Goal: Task Accomplishment & Management: Complete application form

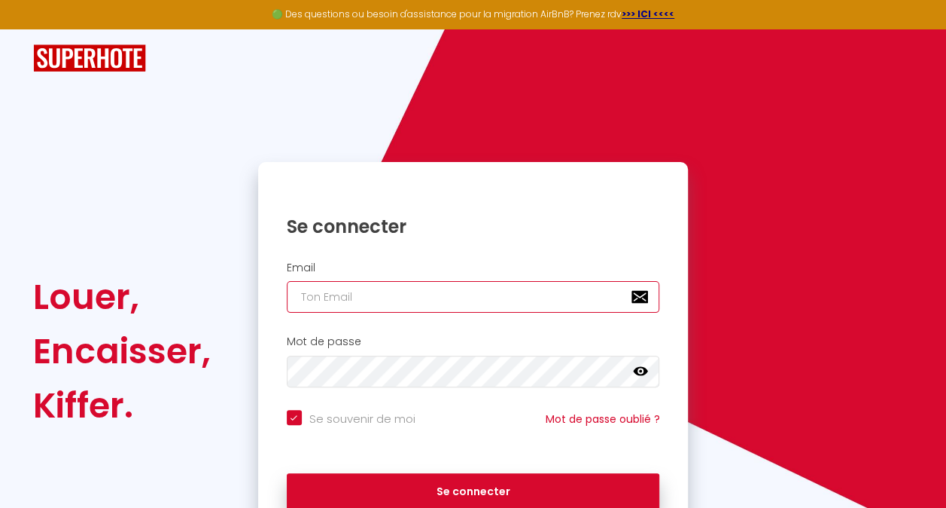
click at [367, 296] on input "email" at bounding box center [473, 297] width 373 height 32
type input "[EMAIL_ADDRESS][DOMAIN_NAME]"
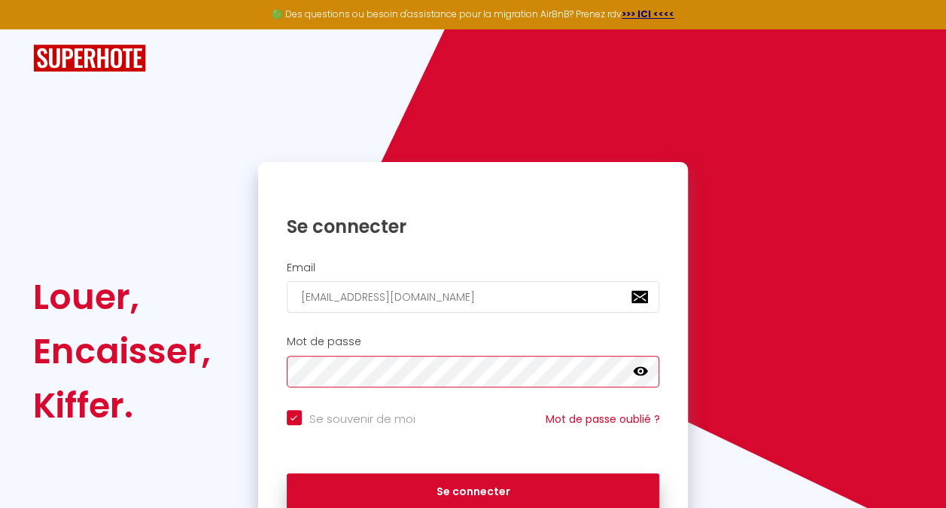
click at [287, 473] on button "Se connecter" at bounding box center [473, 492] width 373 height 38
checkbox input "true"
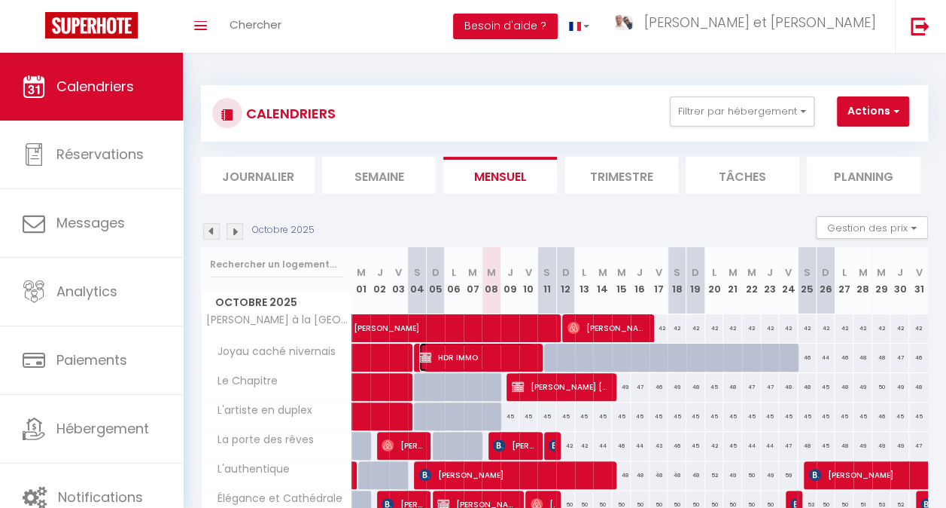
click at [503, 355] on span "HDR IMMO" at bounding box center [476, 357] width 114 height 29
select select "KO"
select select "0"
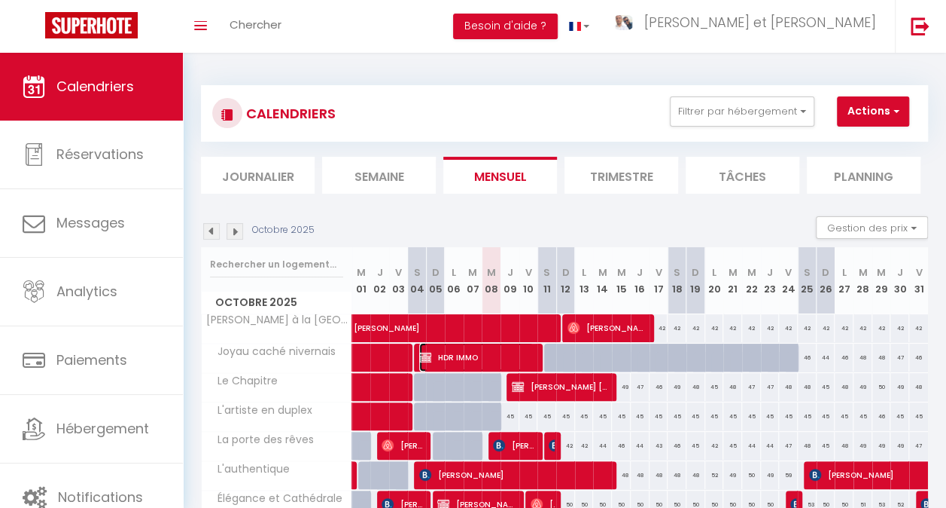
select select "0"
select select
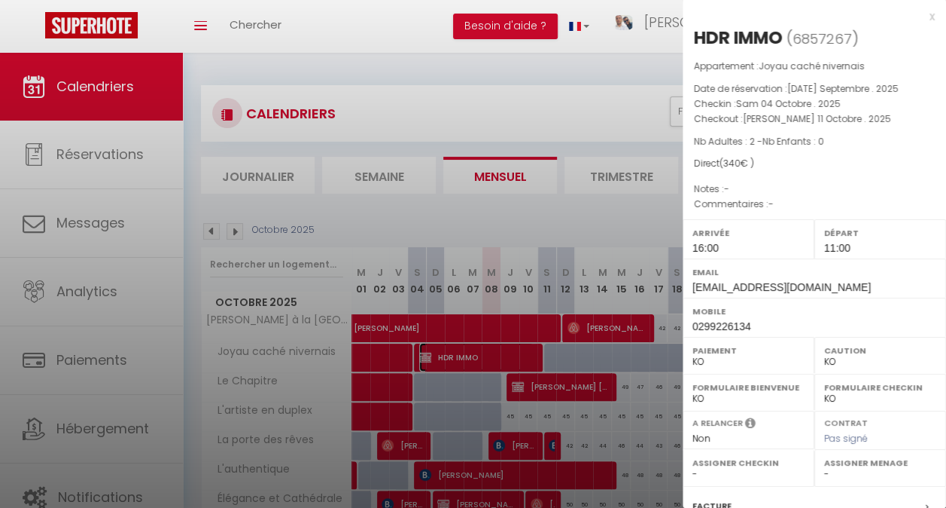
select select "28581"
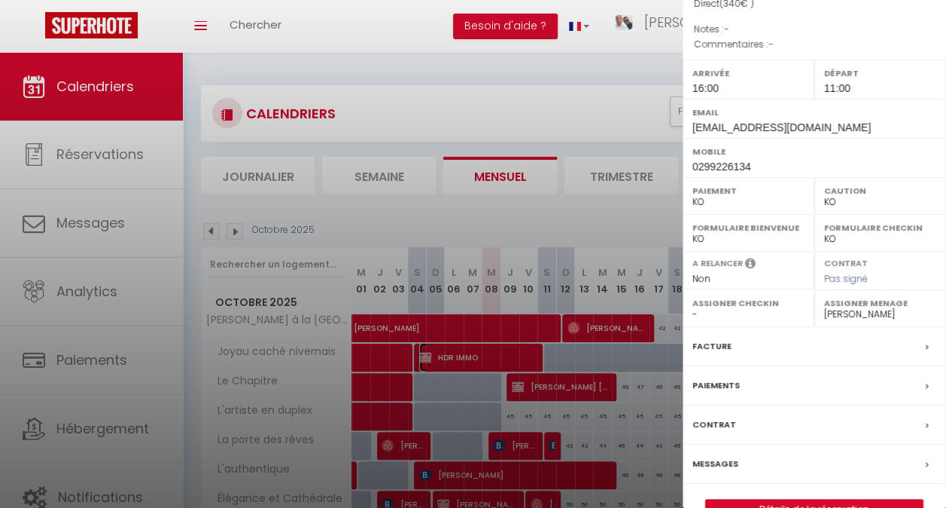
scroll to position [191, 0]
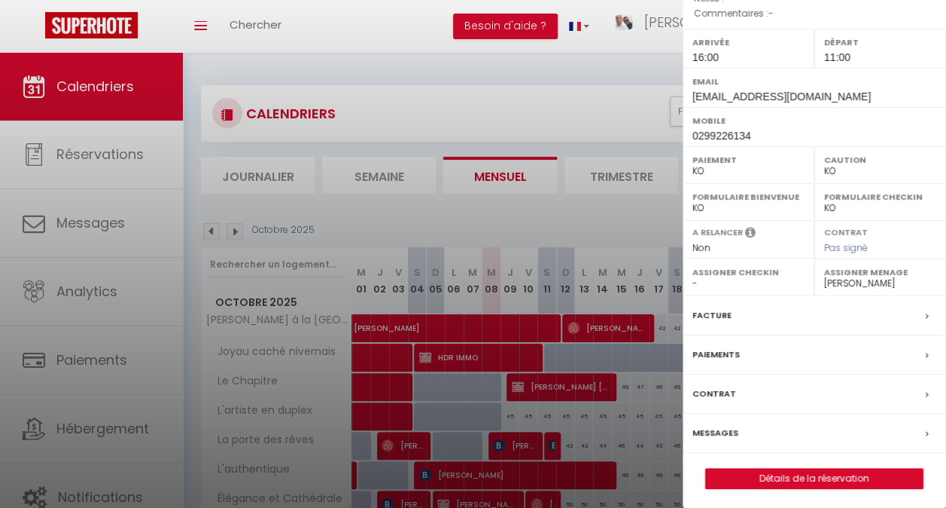
click at [548, 212] on div at bounding box center [473, 254] width 946 height 508
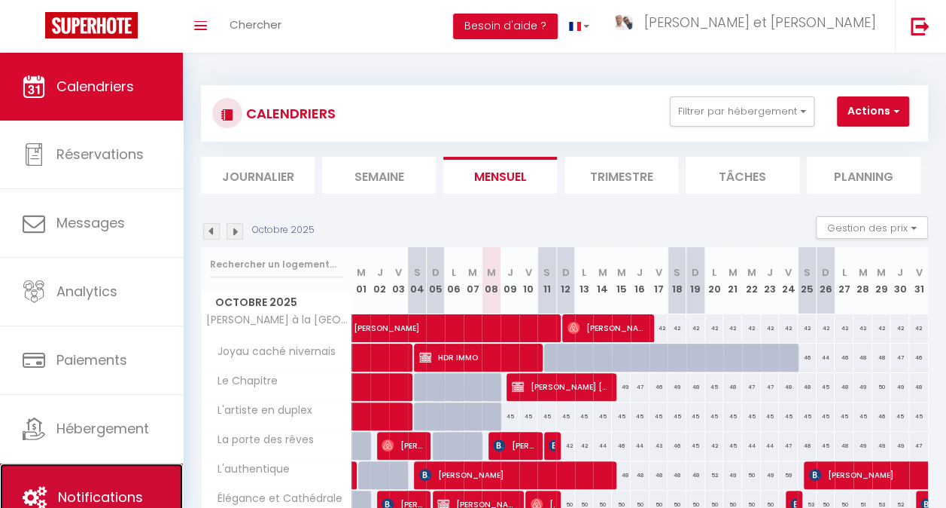
click at [103, 484] on link "Notifications" at bounding box center [91, 497] width 183 height 68
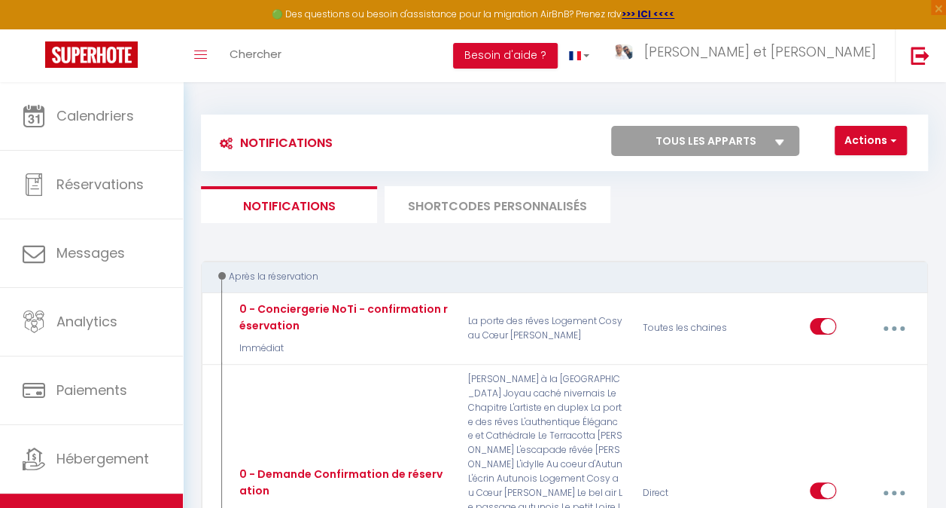
click at [501, 197] on li "SHORTCODES PERSONNALISÉS" at bounding box center [498, 204] width 226 height 37
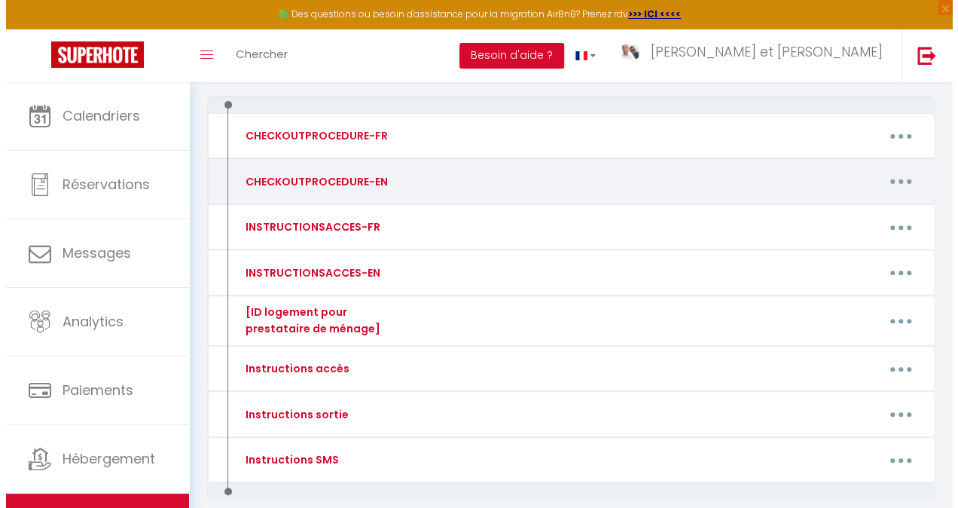
scroll to position [168, 0]
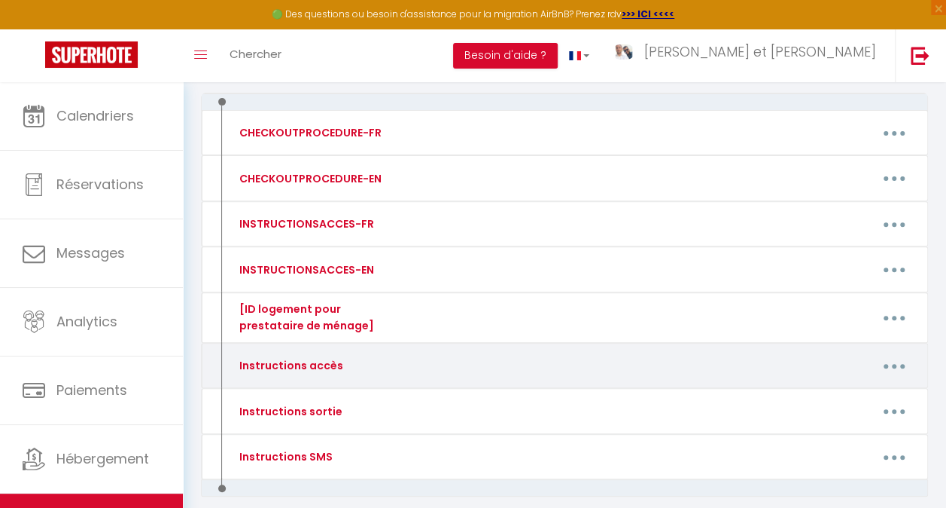
click at [898, 367] on button "button" at bounding box center [895, 365] width 40 height 29
click at [849, 393] on link "Editer" at bounding box center [854, 402] width 111 height 26
type input "Instructions accès"
type textarea "Instructions pour accéder au logement."
type textarea "Loremip [DOLOR:SITAM_CONS], A'eli Seddoeius, tempor in u'labore Etdolo Magn al …"
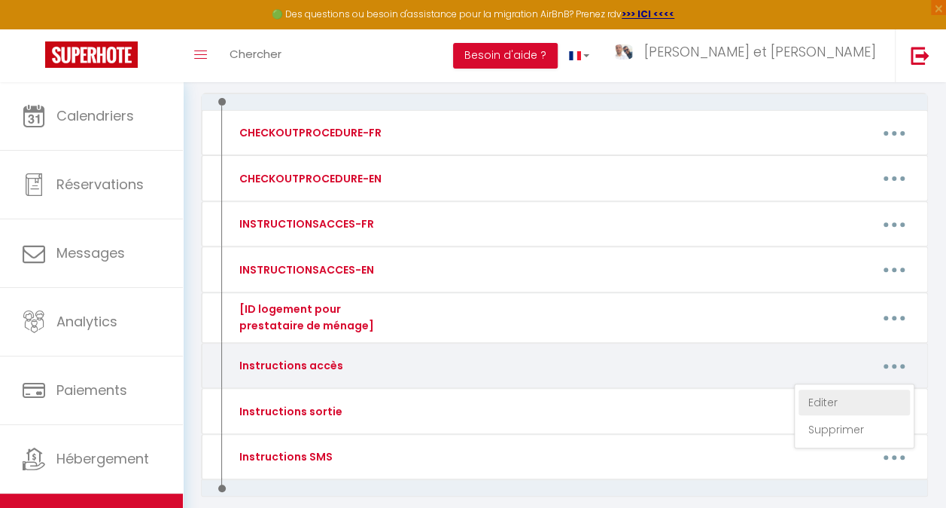
type textarea "Loremip [DOLOR:SITAM_CONS], A'eli Seddoe, tempor in u'labore Etdolo Magn al eni…"
type textarea "Loremip [DOLOR:SITAM_CONS], A'eli Seddoeius, tempor in u'labore Etdolo Magn al …"
type textarea "Loremip [DOLOR:SITAM_CONS], A'eli Seddoe, tempor in u'labore Etdolo Magn al eni…"
type textarea "Loremip [DOLOR:SITAM_CONS], A'eli Seddoeius, tempor in u'labore Etdolo Magn al …"
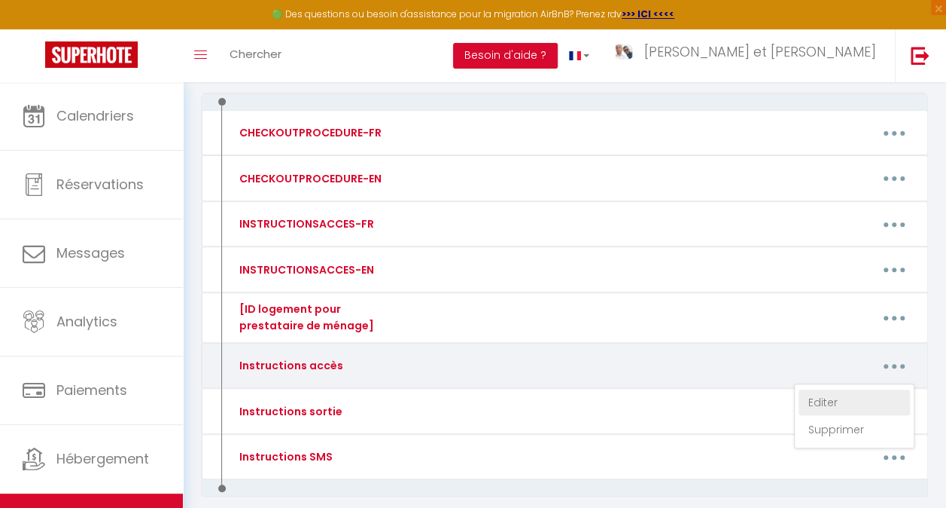
type textarea "Bonjour [GUEST:FIRST_NAME], C'est [PERSON_NAME], membre de l'équipe Family Host…"
type textarea "Loremip [DOLOR:SITAM_CONS], A'eli Seddoeius, tempor in u'labore Etdolo Magn al …"
type textarea "Loremip [DOLOR:SITAM_CONS], A'eli Seddoe, tempor in u'labore Etdolo Magn al eni…"
type textarea "Loremip [DOLOR:SITAM_CONS], A'eli Seddoeius, tempor in u'labore Etdolo Magn al …"
type textarea "Loremip [DOLOR:SITAM_CONS], A'eli Seddoe, tempor in u'labore Etdolo Magn al eni…"
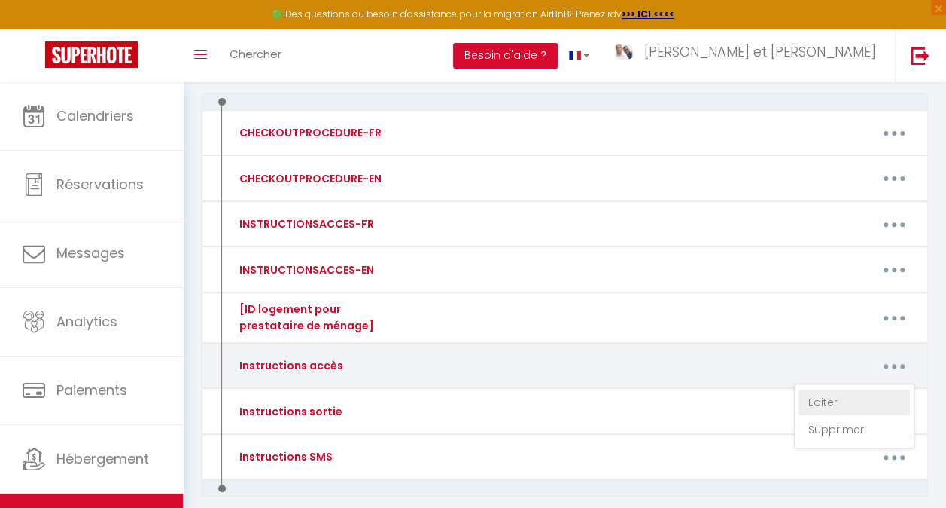
type textarea "Loremip [DOLOR:SITAM_CONS], A'eli Seddoeius, tempor in u'labore Etdolo Magn al …"
type textarea "Loremip [DOLOR:SITAM_CONS], A'eli Seddoe, tempor in u'labore Etdolo Magn al eni…"
type textarea "Loremip [DOLOR:SITAM_CONS], A'eli Seddoeius, tempor in u'labore Etdolo Magn al …"
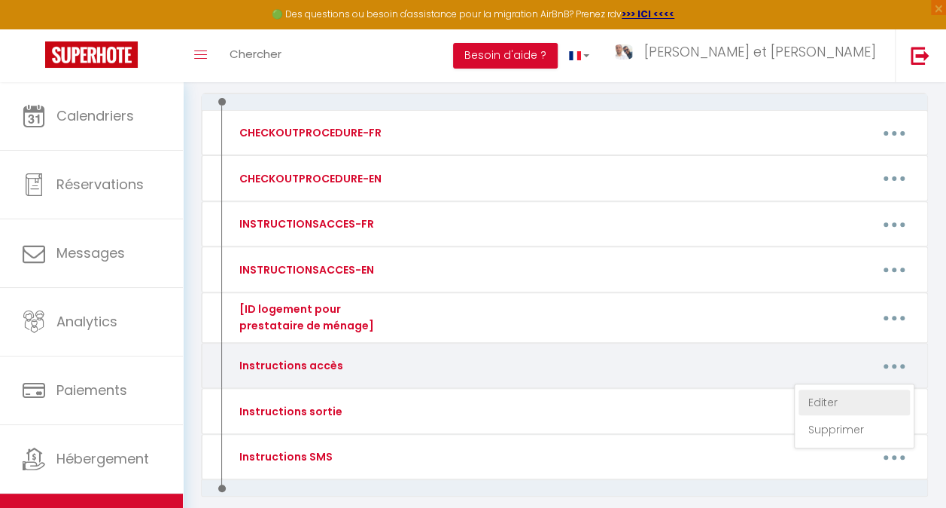
type textarea "Loremip [DOLOR:SITAM_CONS], A'eli Seddoeius, tempor in u'labore Etdolo Magn al …"
type textarea "Bonjour [GUEST:FIRST_NAME], C'est [DEMOGRAPHIC_DATA], membre de l'équipe Family…"
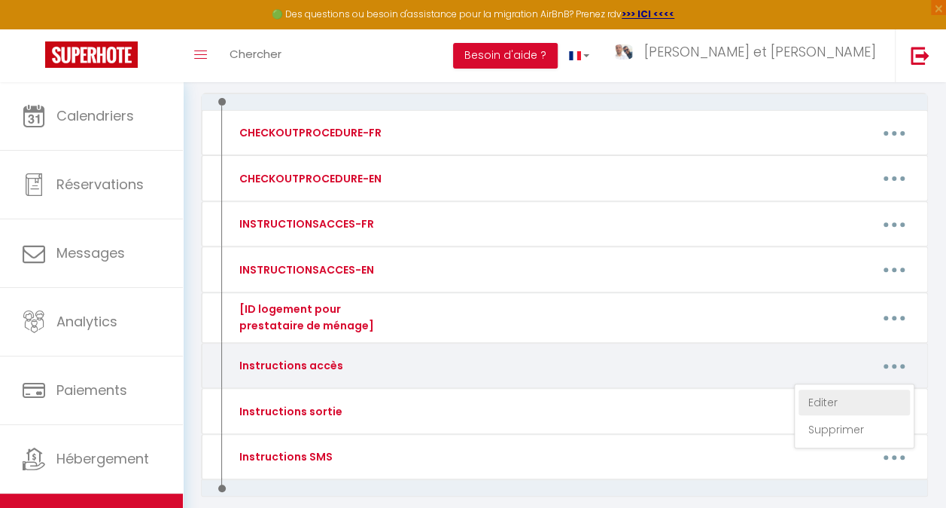
type textarea "Bonjour [GUEST:FIRST_NAME], Votre arrivée approche et, à cette occasion, nous v…"
type textarea "Loremip [DOLOR:SITAM_CONS], A'eli Seddoe, tempor in u'labore Etdolo Magn al eni…"
type textarea "Bonjour [GUEST:FIRST_NAME], C'est [DEMOGRAPHIC_DATA], membre de l'équipe Family…"
type textarea "Loremip [DOLOR:SITAM_CONS], A'eli Seddoe, tempor in u'labore Etdolo Magn al eni…"
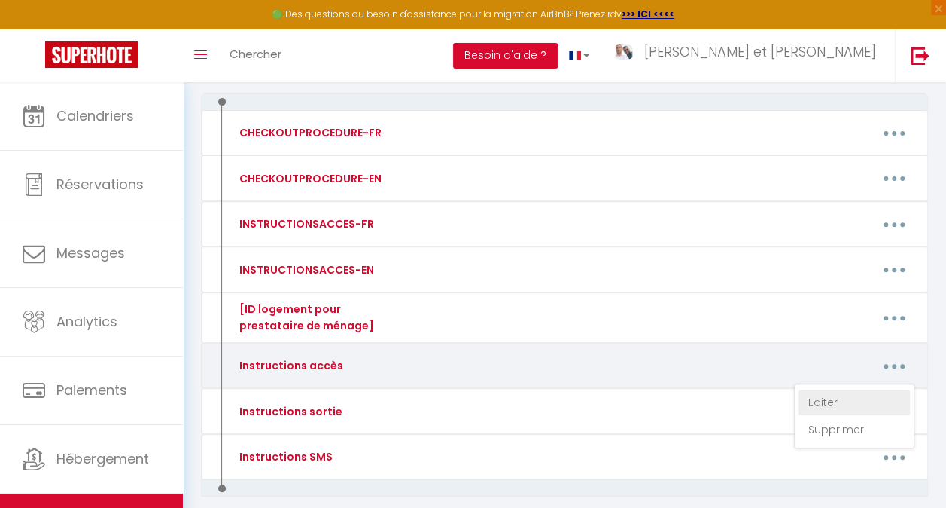
type textarea "Loremip [DOLOR:SITAM_CONS], A'eli Seddoe, tempor in u'labore Etdolo Magn al eni…"
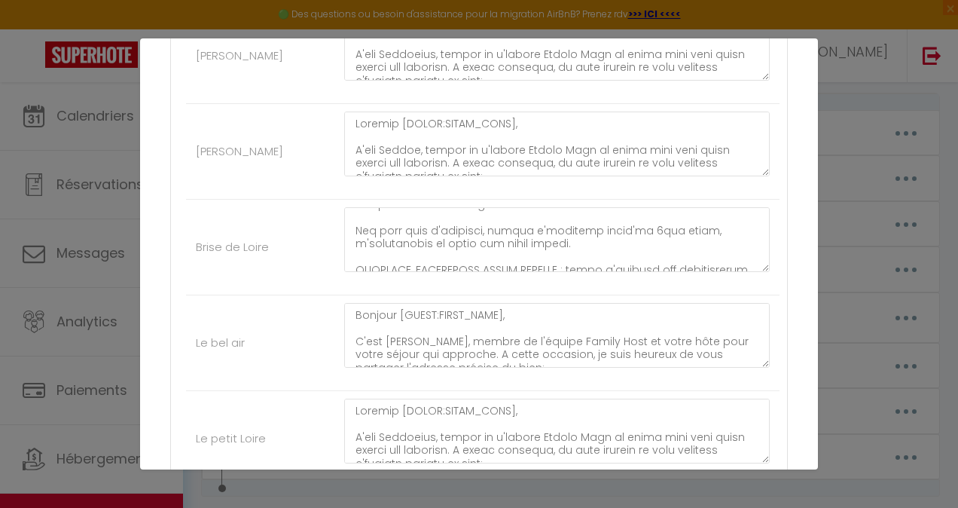
scroll to position [125, 0]
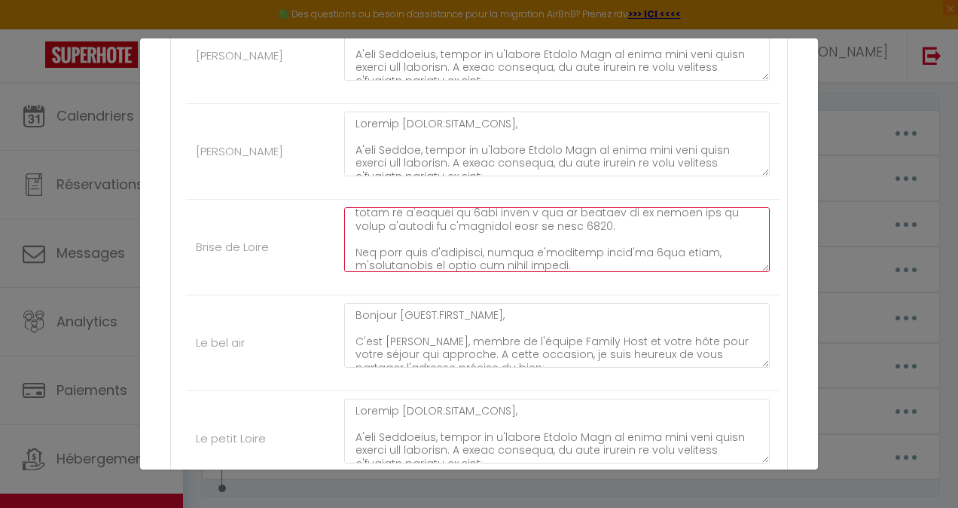
click at [578, 220] on textarea at bounding box center [556, 239] width 425 height 65
type textarea "Loremip [DOLOR:SITAM_CONS], A'eli Seddoeius, tempor in u'labore Etdolo Magn al …"
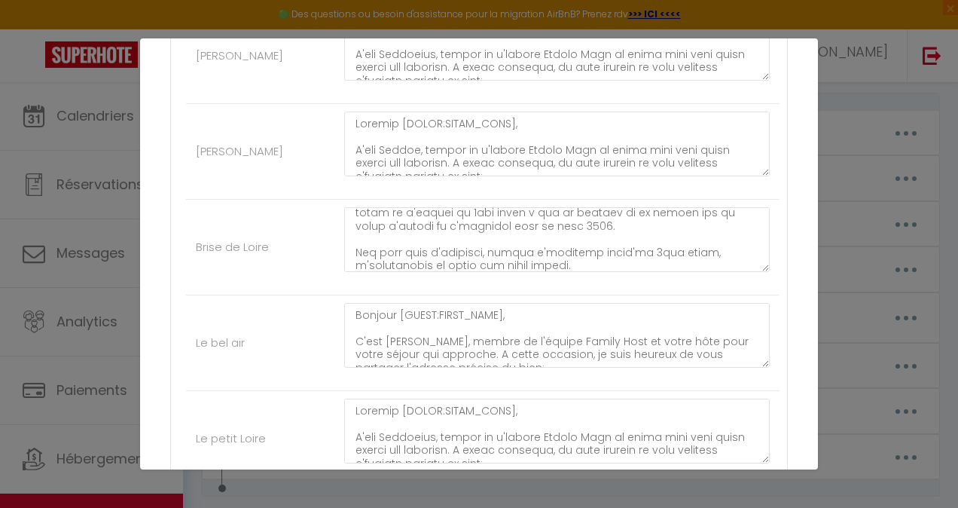
click at [284, 231] on li "Brise de Loire" at bounding box center [482, 248] width 593 height 96
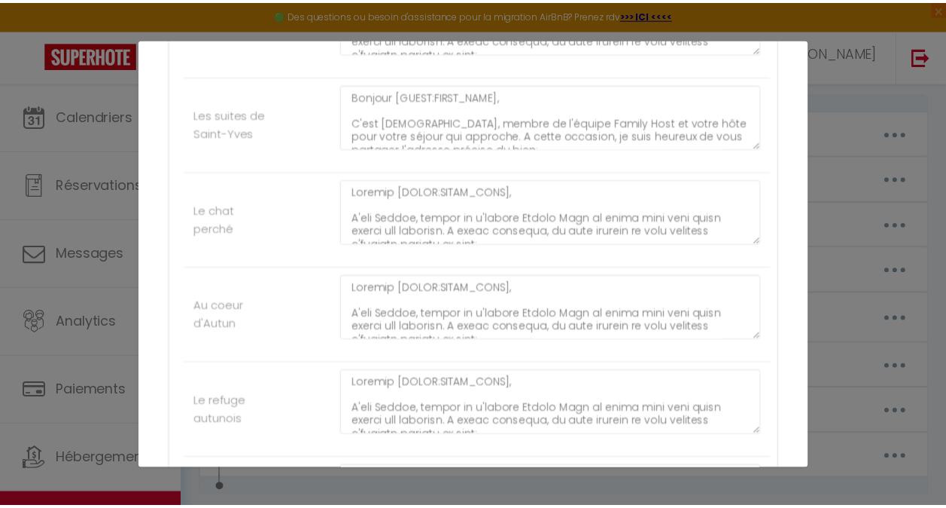
scroll to position [2990, 0]
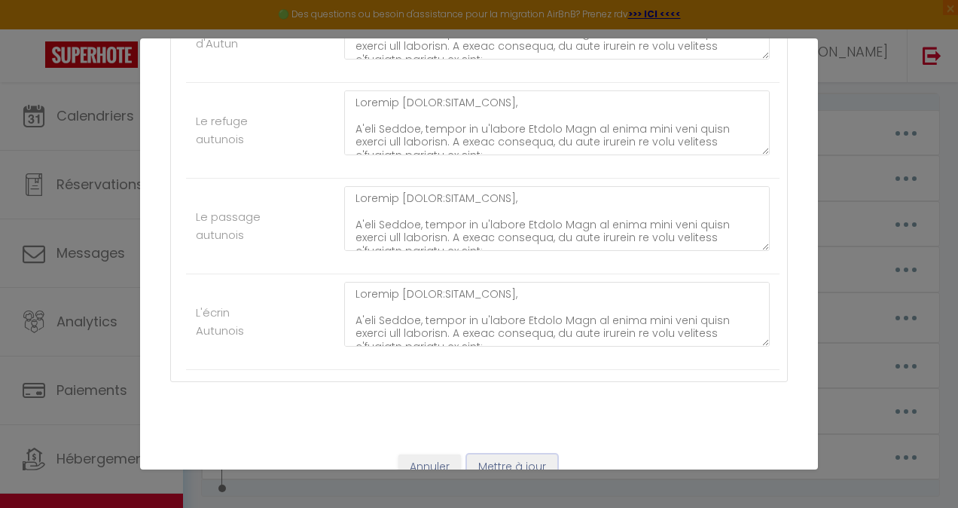
click at [532, 454] on button "Mettre à jour" at bounding box center [512, 467] width 90 height 26
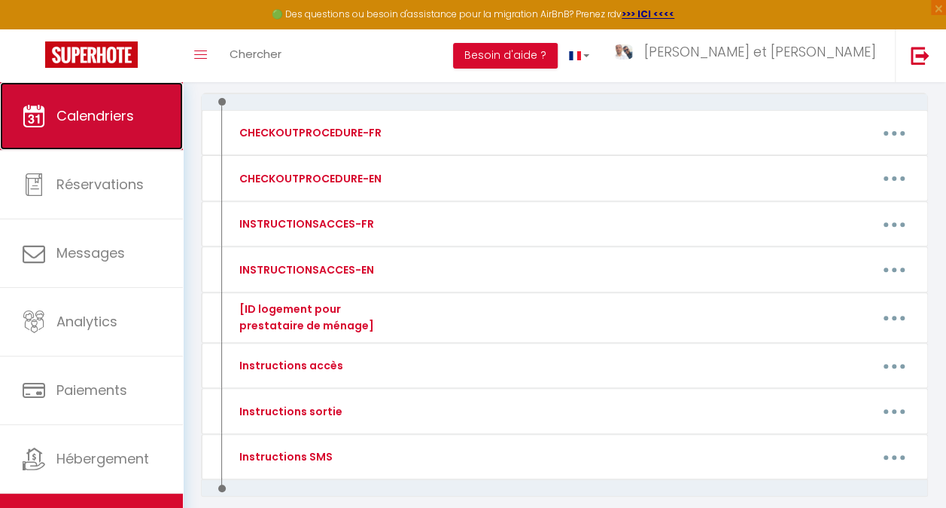
click at [96, 124] on span "Calendriers" at bounding box center [95, 115] width 78 height 19
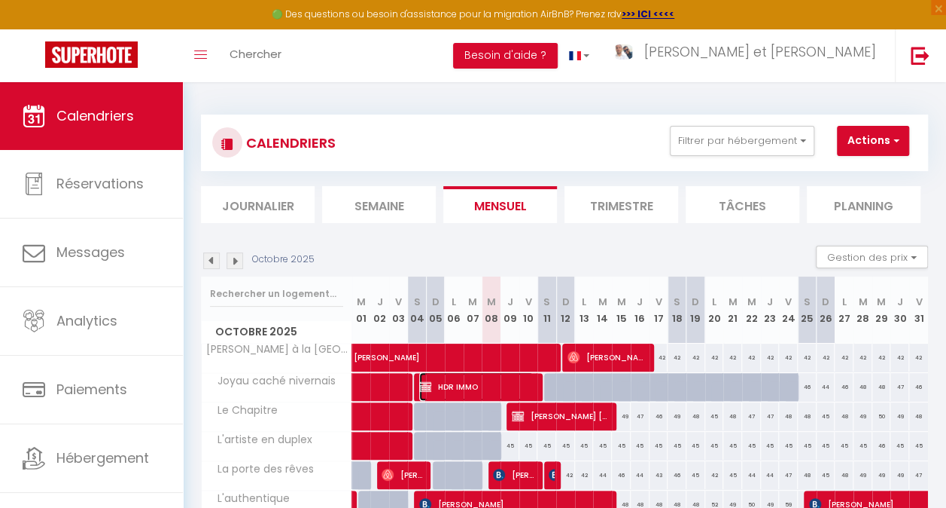
click at [477, 386] on span "HDR IMMO" at bounding box center [476, 386] width 114 height 29
select select "KO"
select select "0"
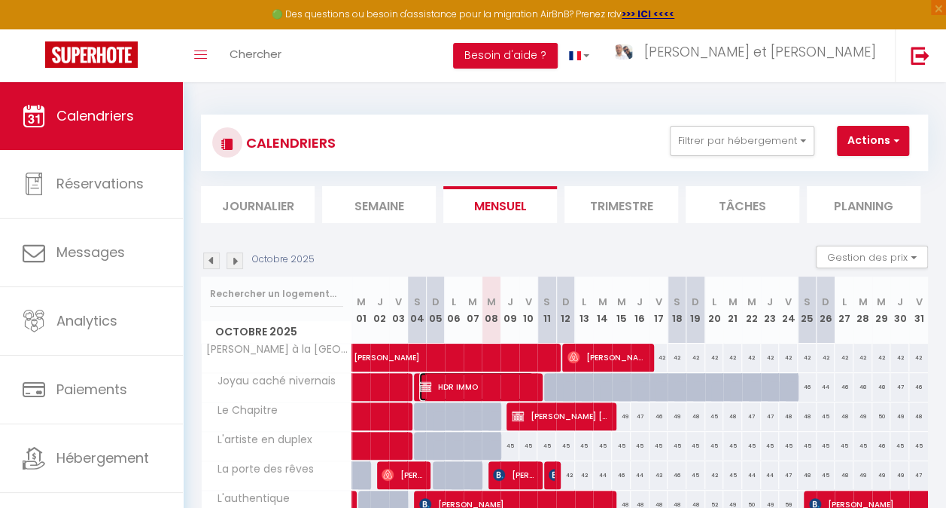
select select "0"
select select
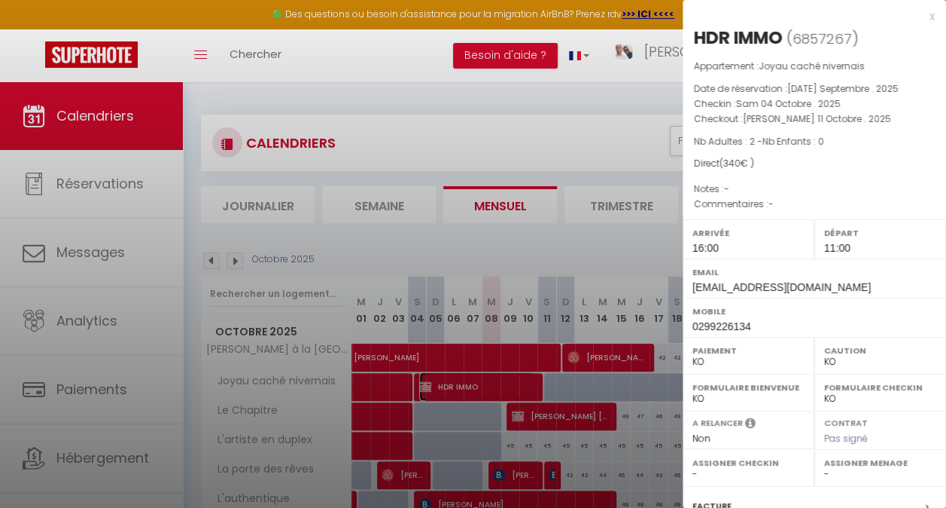
select select "28581"
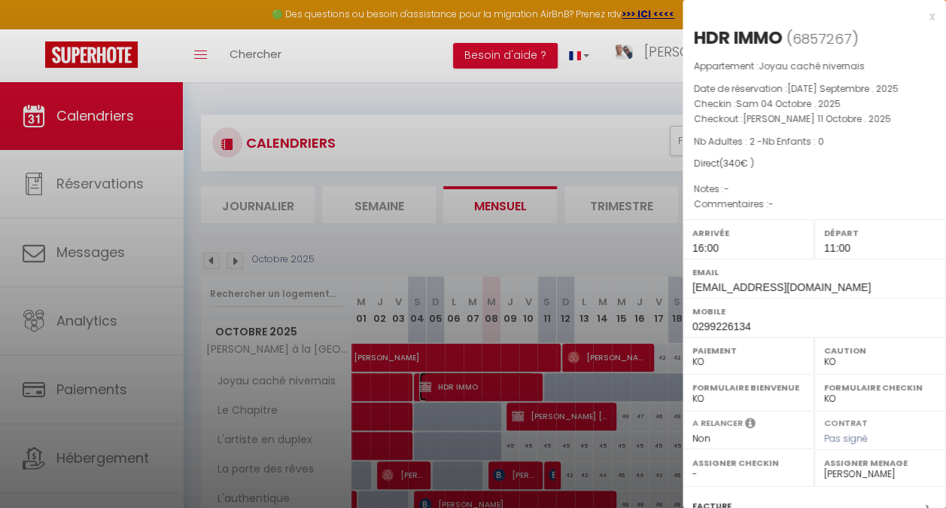
scroll to position [191, 0]
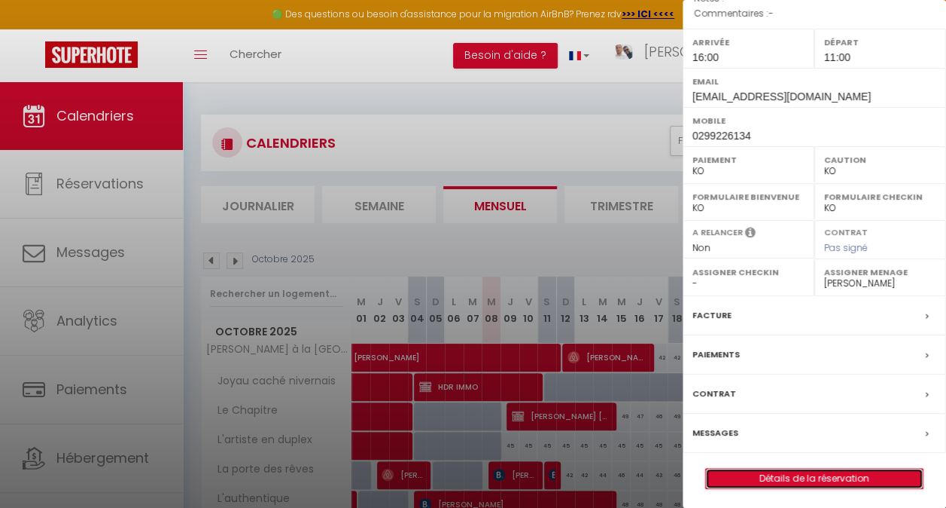
click at [809, 474] on link "Détails de la réservation" at bounding box center [814, 478] width 217 height 20
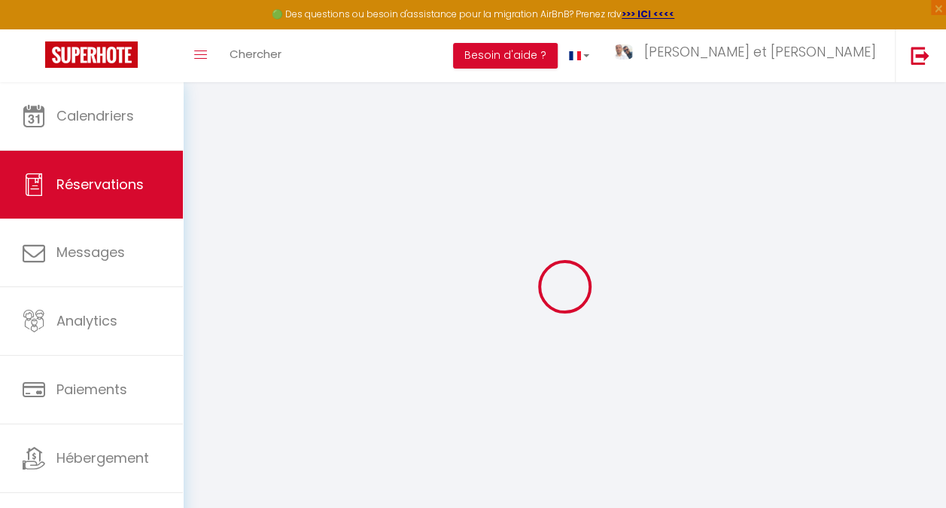
type input "HDR"
type input "IMMO"
type input "[EMAIL_ADDRESS][DOMAIN_NAME]"
type input "0299226134"
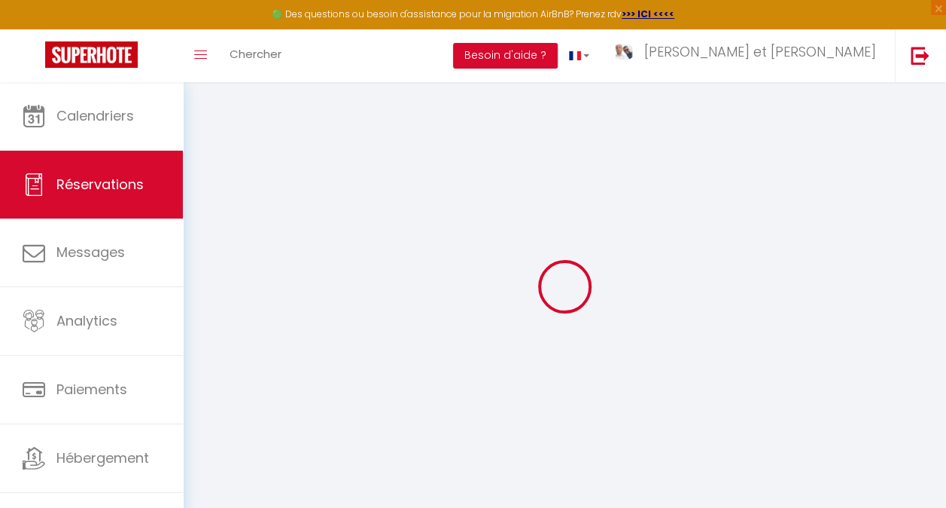
type input "35770"
type input "VERN-SUR-SEICHE"
select select "FR"
select select "15854"
select select "1"
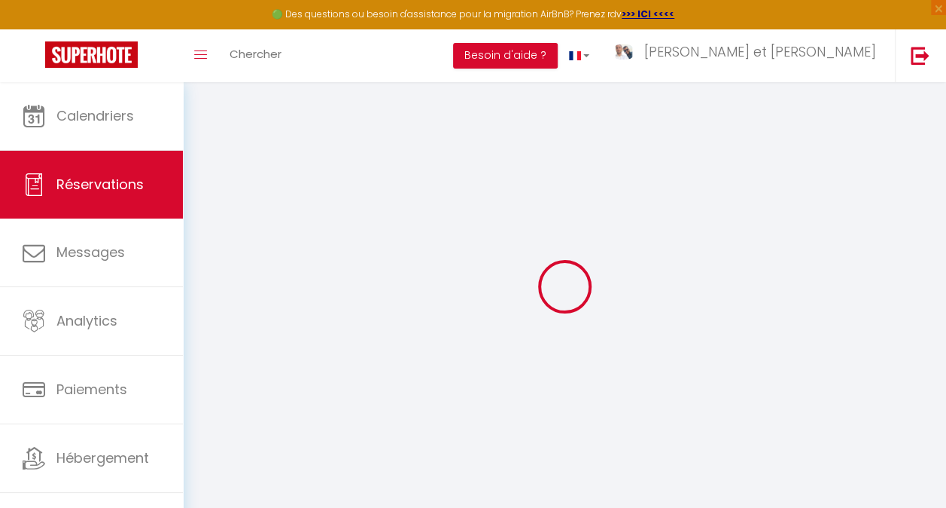
type input "[PERSON_NAME] 04 Octobre 2025"
select select
type input "[PERSON_NAME] 11 Octobre 2025"
select select
type input "2"
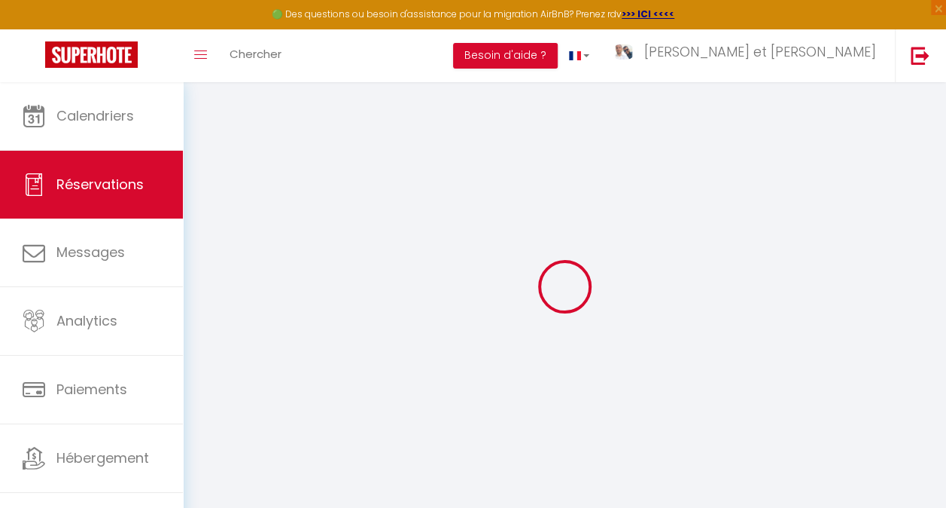
select select "10"
select select
type input "340"
checkbox input "false"
type input "340"
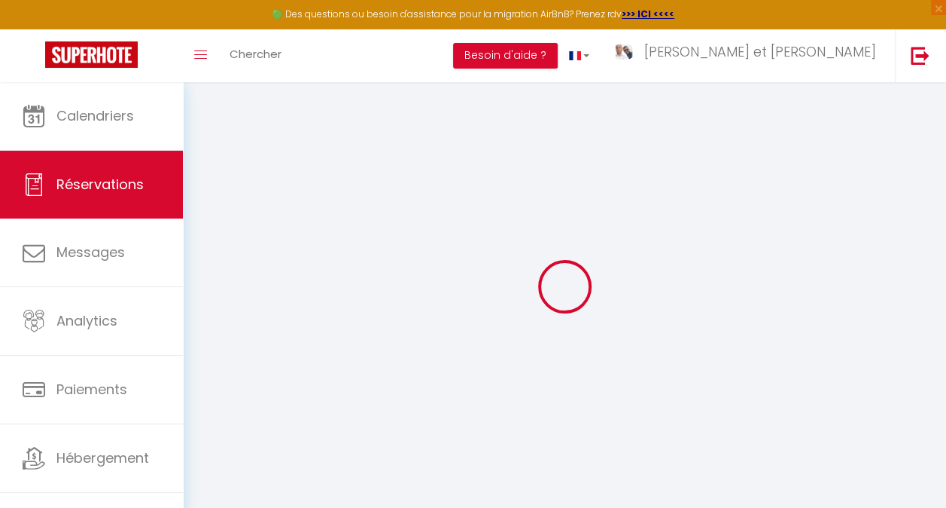
type input "0"
select select
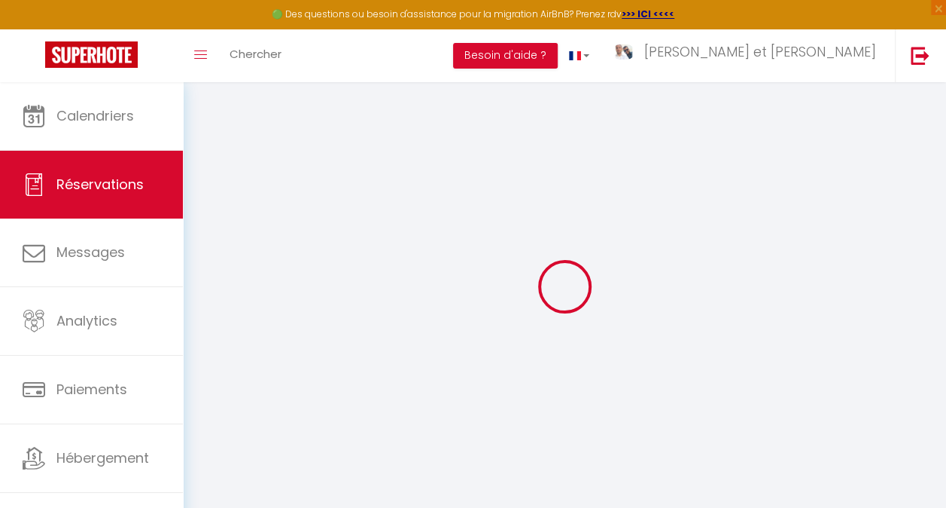
select select "14"
checkbox input "false"
select select
checkbox input "false"
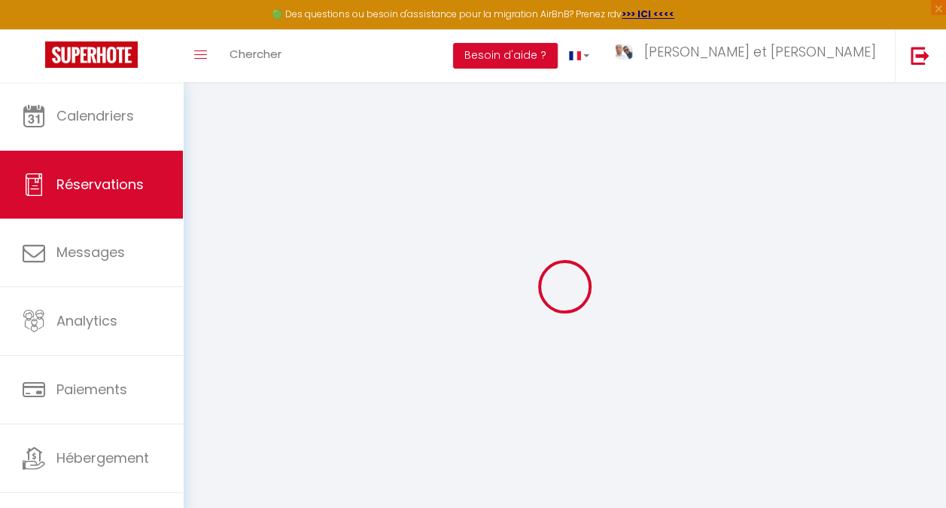
select select
checkbox input "false"
select select
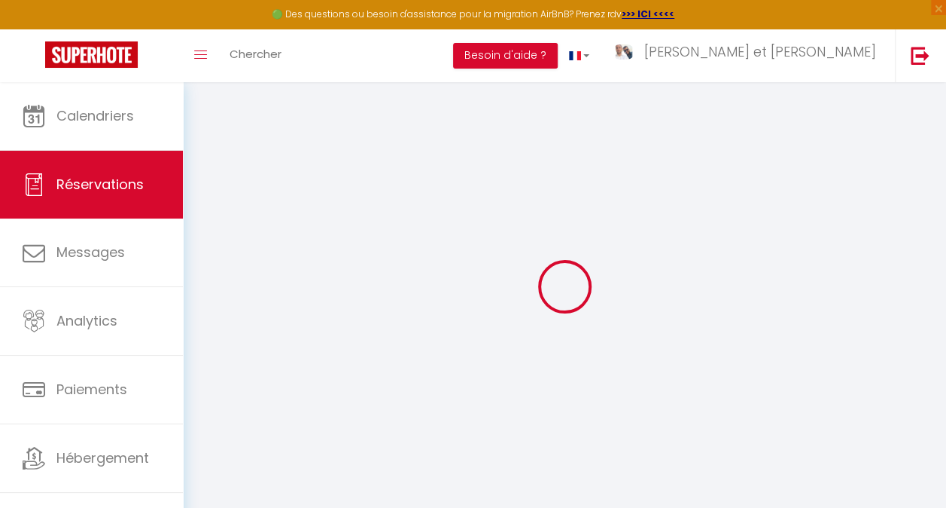
checkbox input "false"
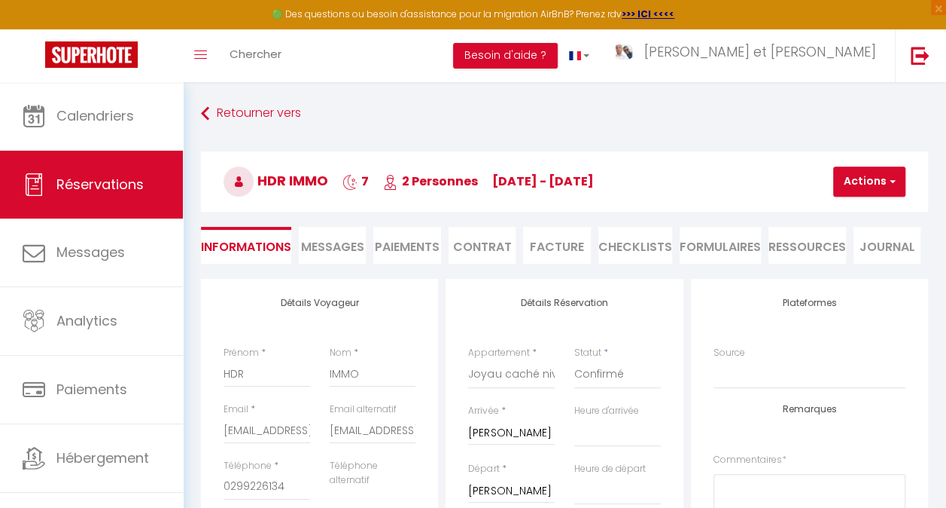
select select
checkbox input "false"
select select "16:00"
select select "11:00"
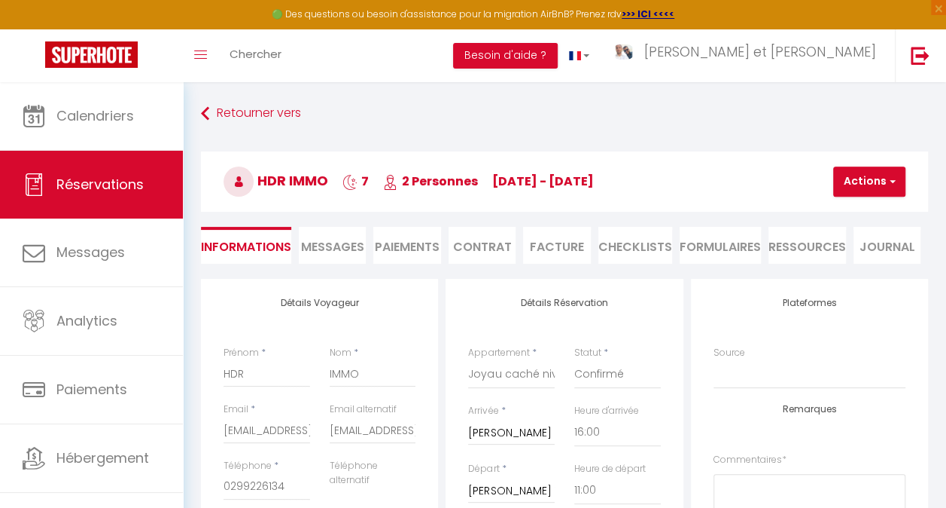
click at [869, 163] on h3 "HDR IMMO 7 2 Personnes [DATE] - [DATE]" at bounding box center [564, 181] width 727 height 60
click at [861, 176] on button "Actions" at bounding box center [870, 181] width 72 height 30
click at [849, 227] on link "Dupliquer" at bounding box center [882, 234] width 119 height 20
select select
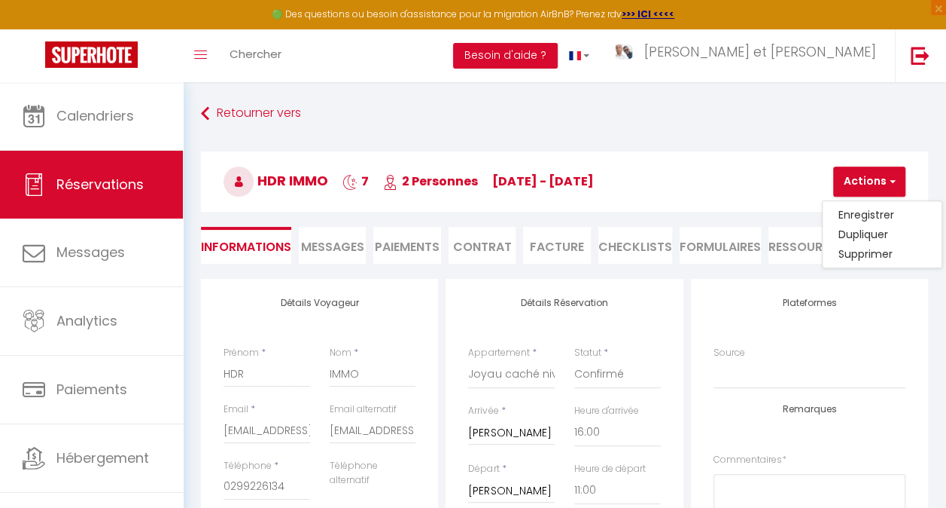
select select
checkbox input "false"
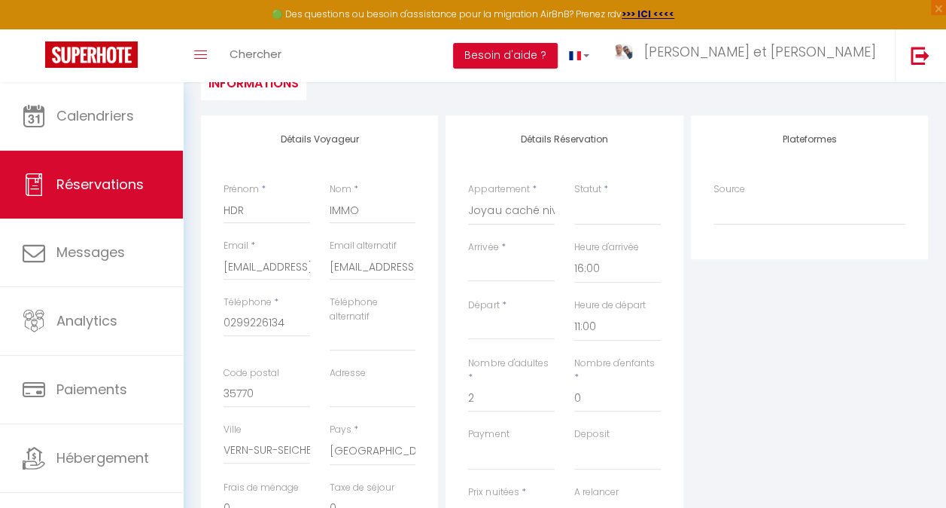
scroll to position [166, 0]
click at [532, 264] on input "Arrivée" at bounding box center [511, 268] width 87 height 20
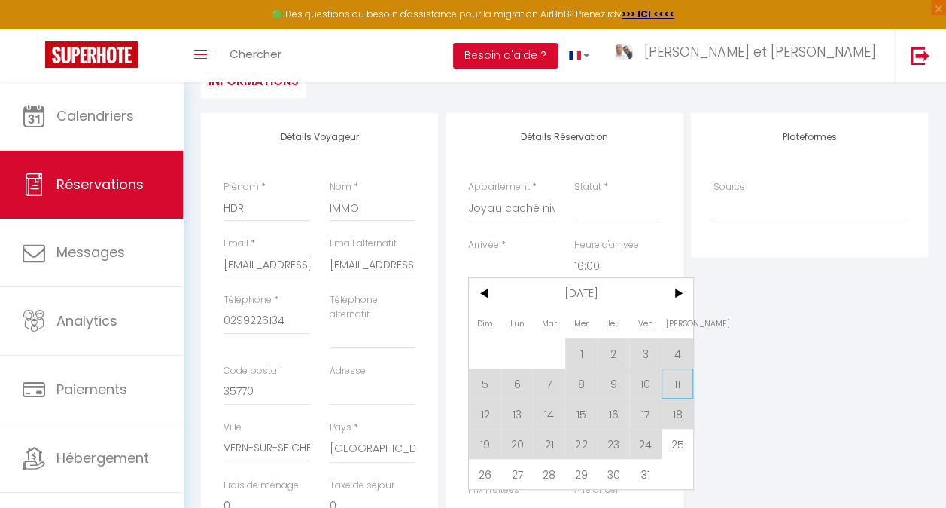
click at [682, 380] on span "11" at bounding box center [678, 383] width 32 height 30
select select
type input "[PERSON_NAME] 11 Octobre 2025"
type input "Dim 12 Octobre 2025"
select select
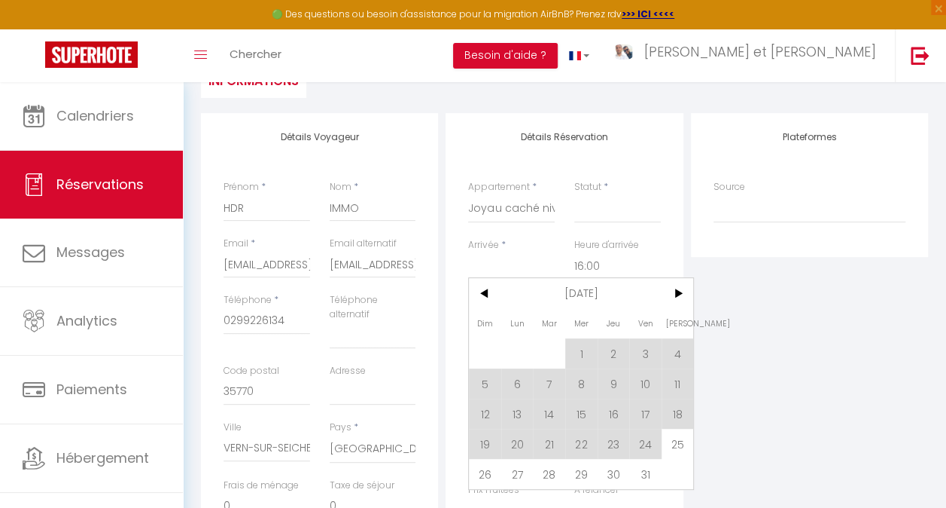
select select
checkbox input "false"
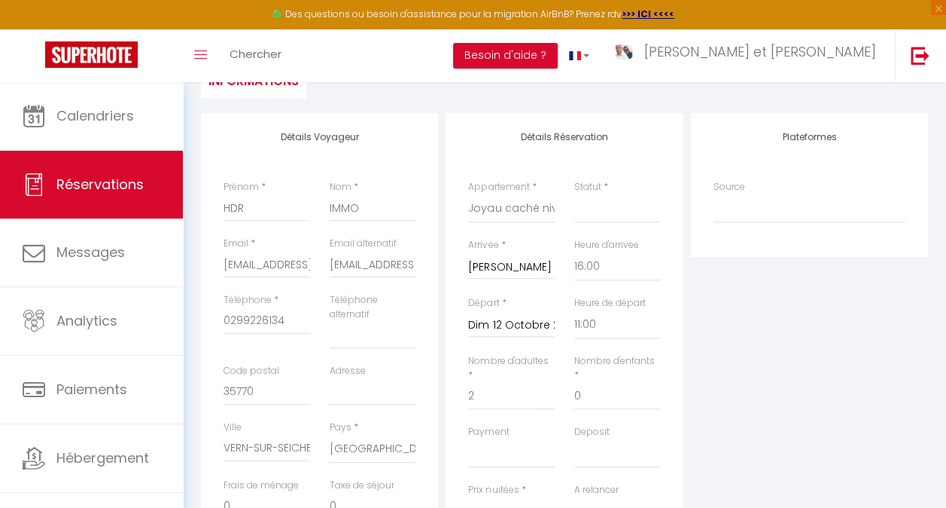
select select
type input "0"
select select
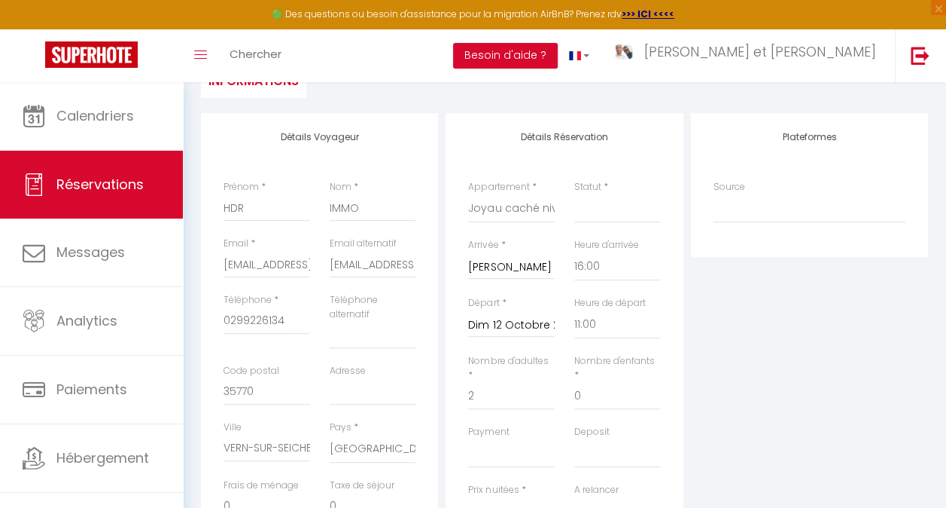
checkbox input "false"
click at [504, 322] on input "Dim 12 Octobre 2025" at bounding box center [511, 325] width 87 height 20
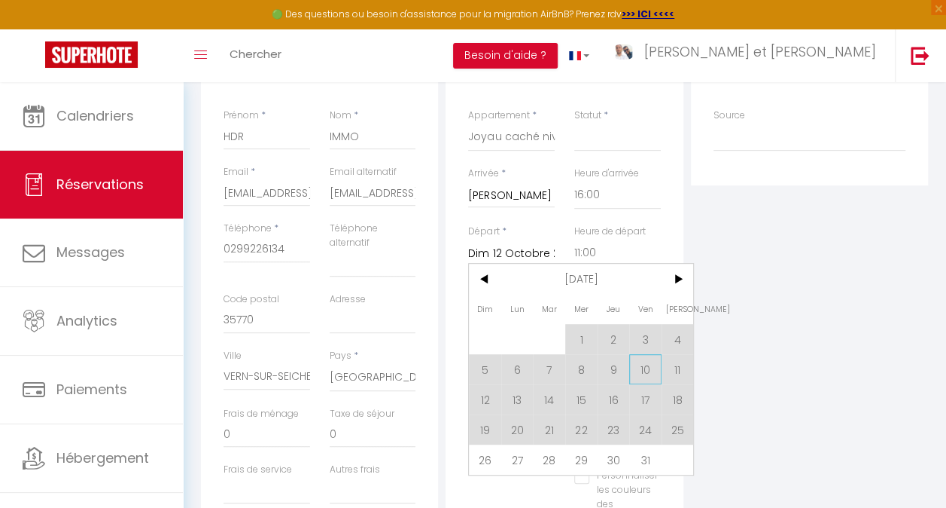
scroll to position [238, 0]
click at [684, 421] on span "25" at bounding box center [678, 428] width 32 height 30
click at [592, 134] on select "Confirmé Non Confirmé [PERSON_NAME] par le voyageur No Show Request" at bounding box center [618, 136] width 87 height 29
select select
type input "[PERSON_NAME] 25 Octobre 2025"
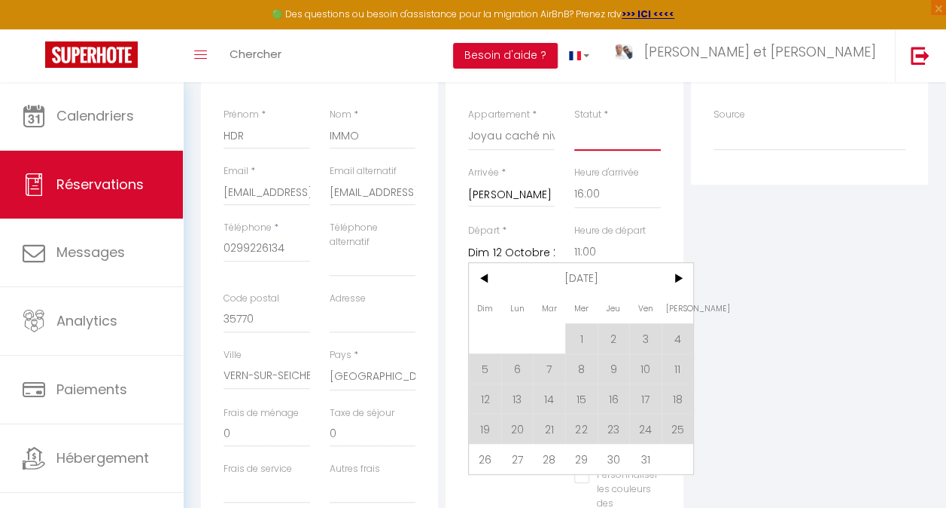
select select
checkbox input "false"
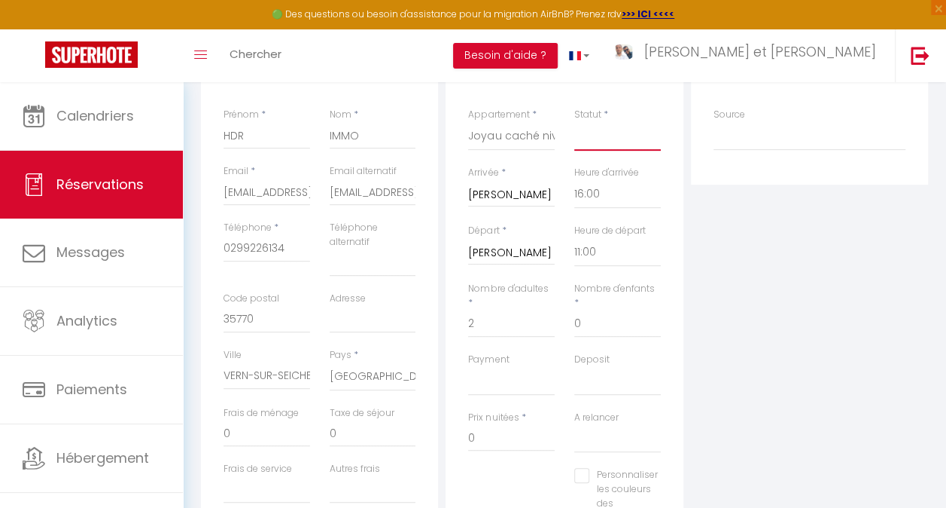
select select
checkbox input "false"
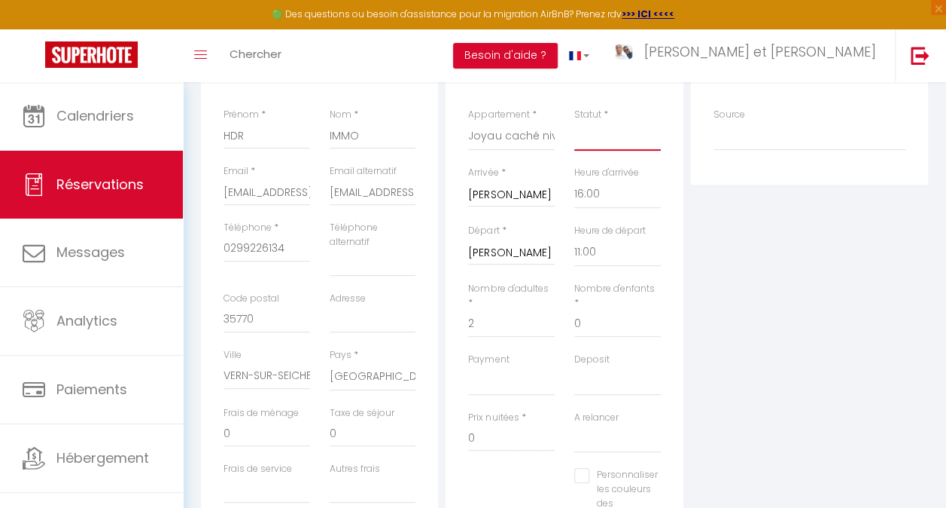
select select "1"
click at [575, 122] on select "Confirmé Non Confirmé [PERSON_NAME] par le voyageur No Show Request" at bounding box center [618, 136] width 87 height 29
select select
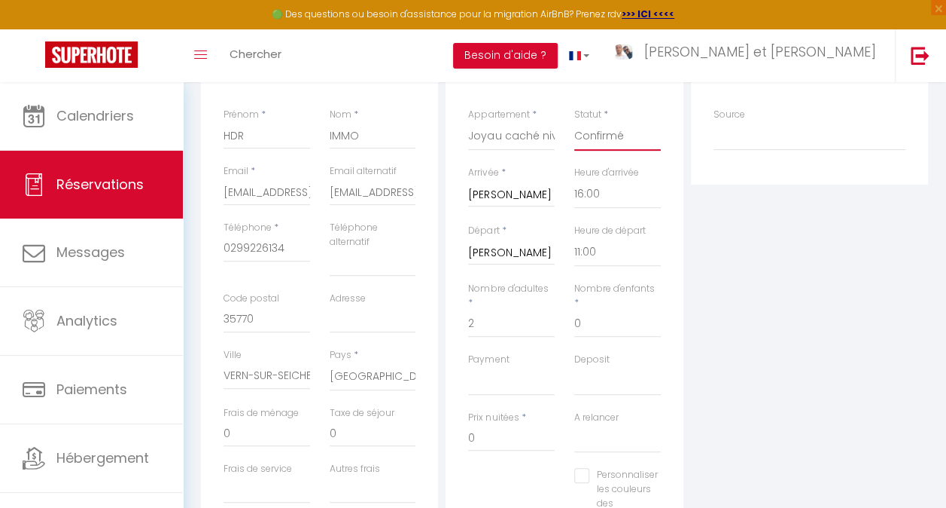
checkbox input "false"
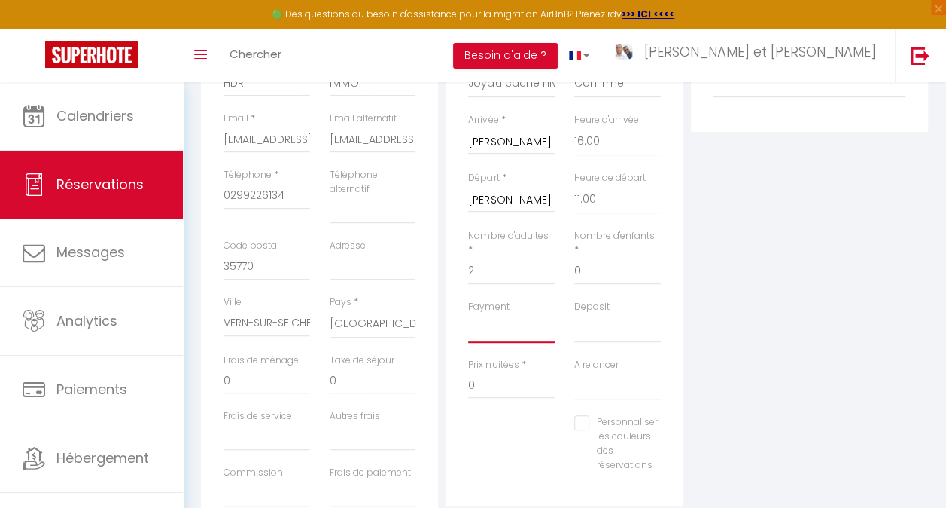
click at [532, 334] on select "OK KO" at bounding box center [511, 328] width 87 height 29
select select "10"
click at [468, 314] on select "OK KO" at bounding box center [511, 328] width 87 height 29
select select
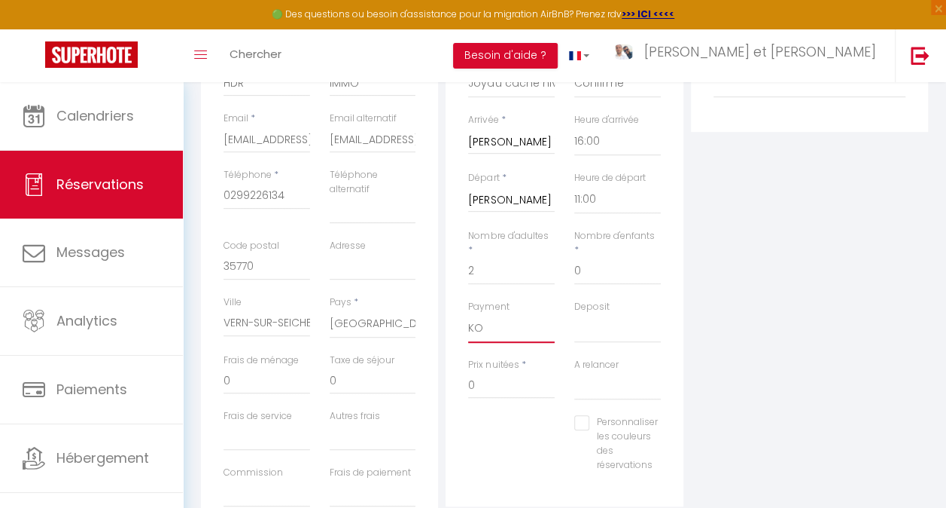
checkbox input "false"
click at [606, 328] on select "OK KO" at bounding box center [618, 328] width 87 height 29
select select "14"
click at [575, 314] on select "OK KO" at bounding box center [618, 328] width 87 height 29
select select
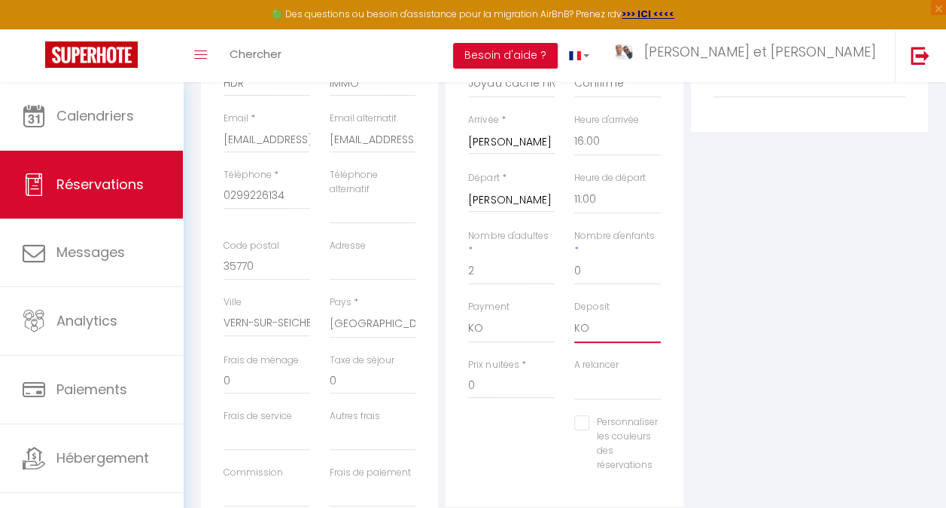
checkbox input "false"
click at [470, 389] on input "0" at bounding box center [511, 384] width 87 height 27
click at [486, 386] on input "0" at bounding box center [511, 384] width 87 height 27
type input "680"
click at [486, 429] on div "Personnaliser les couleurs des réservations #D7092E" at bounding box center [565, 451] width 212 height 72
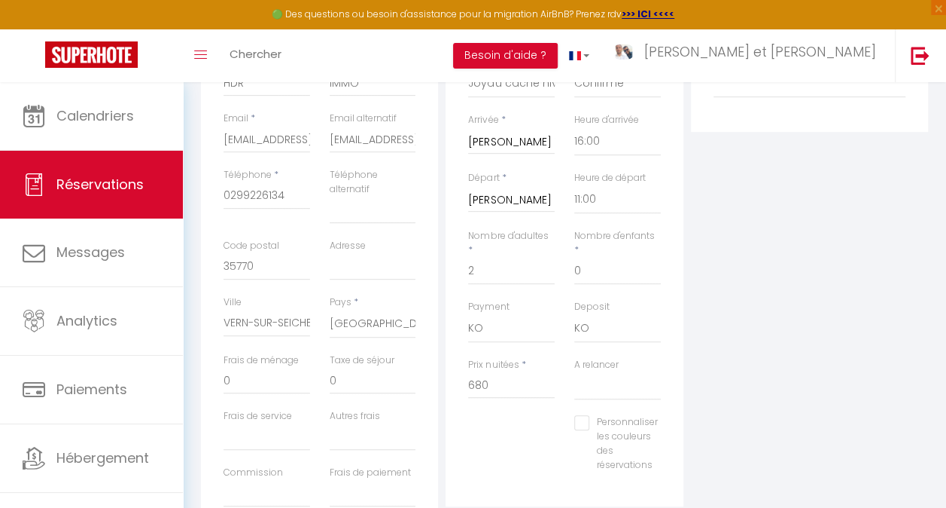
scroll to position [428, 0]
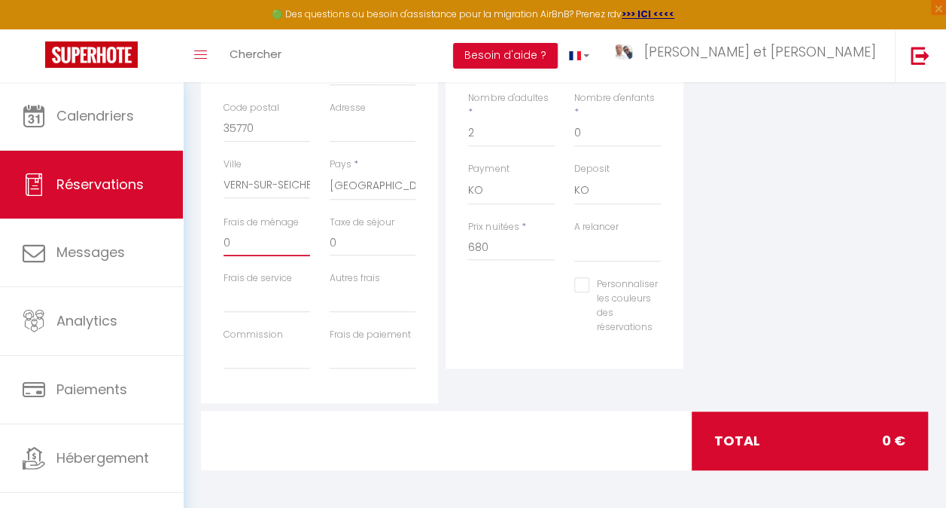
click at [274, 248] on input "0" at bounding box center [267, 242] width 87 height 27
click at [601, 247] on select "Oui Non" at bounding box center [618, 247] width 87 height 29
select select "0"
click at [575, 233] on select "Oui Non" at bounding box center [618, 247] width 87 height 29
checkbox input "false"
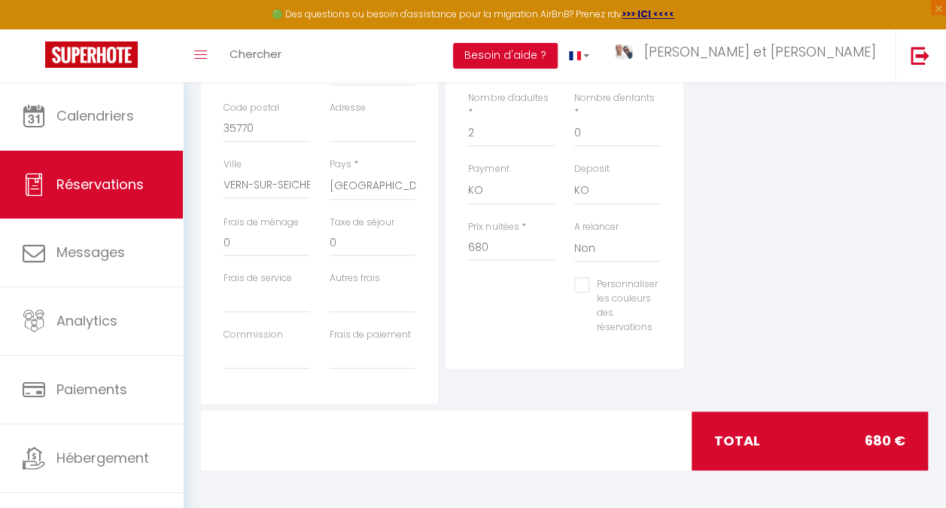
click at [451, 331] on div "Détails Réservation Appartement * L'escapade rêvée Le Terracotta Charlie Blue E…" at bounding box center [564, 109] width 237 height 518
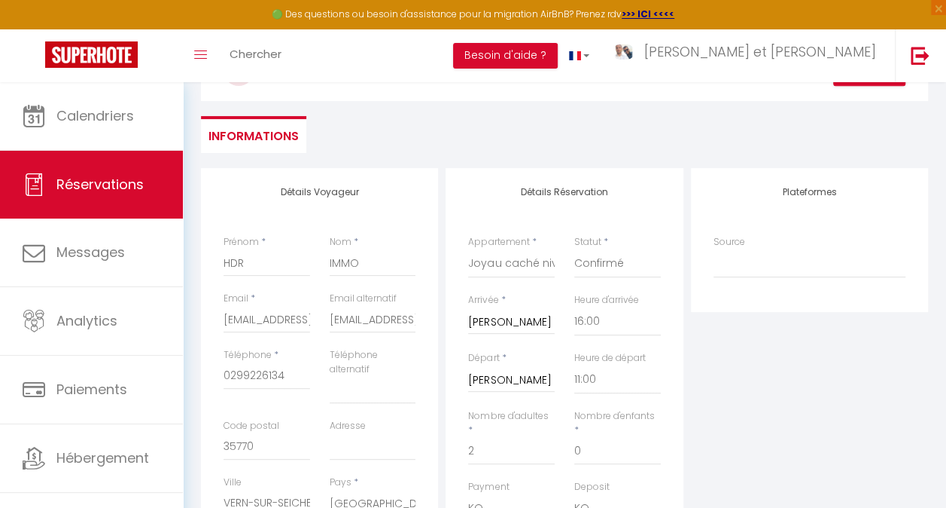
scroll to position [0, 0]
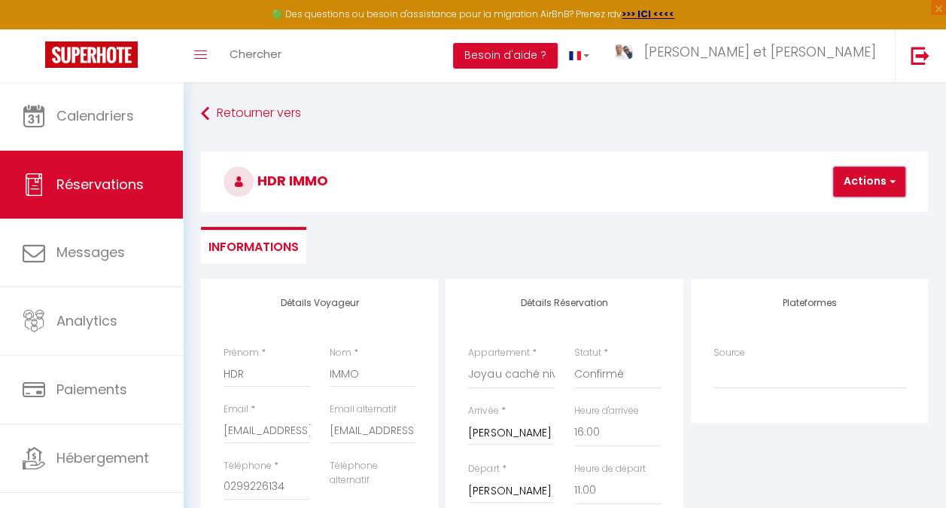
click at [898, 183] on button "Actions" at bounding box center [870, 181] width 72 height 30
click at [851, 207] on link "Enregistrer" at bounding box center [882, 215] width 119 height 20
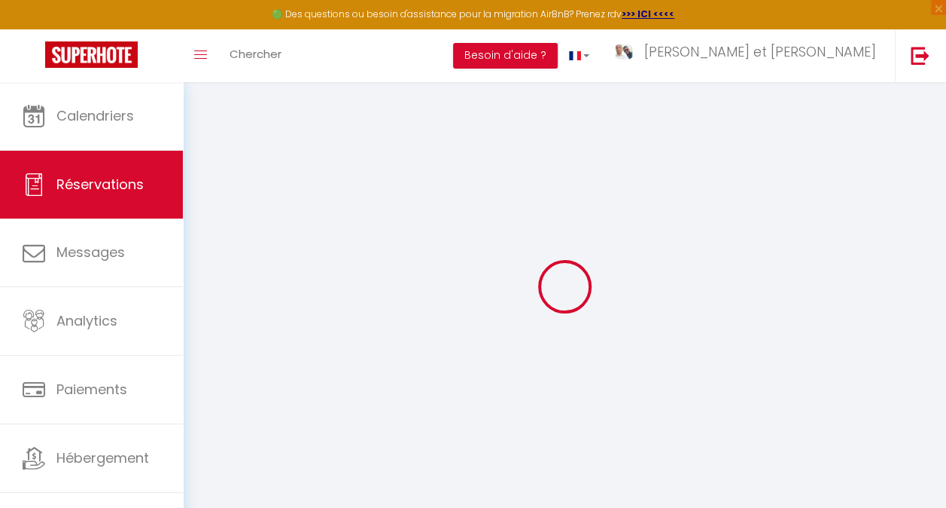
select select "not_cancelled"
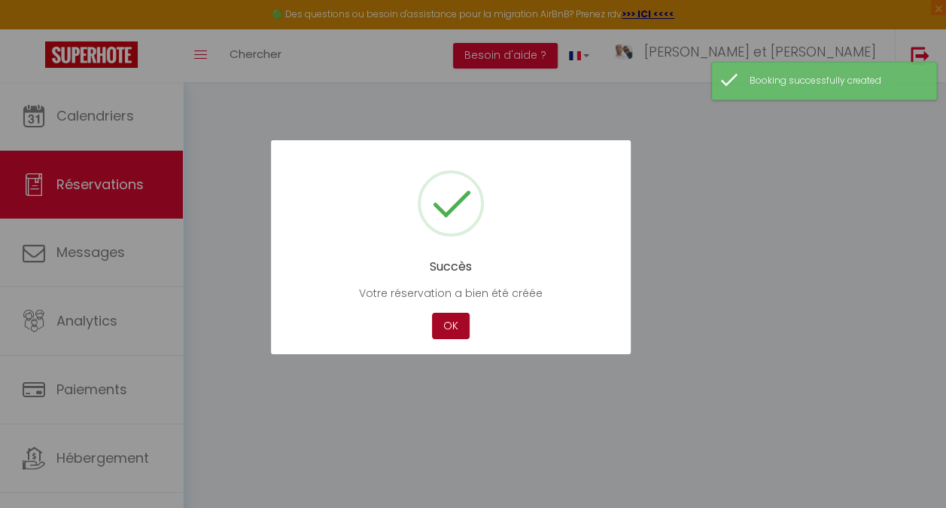
click at [457, 313] on button "OK" at bounding box center [451, 325] width 38 height 26
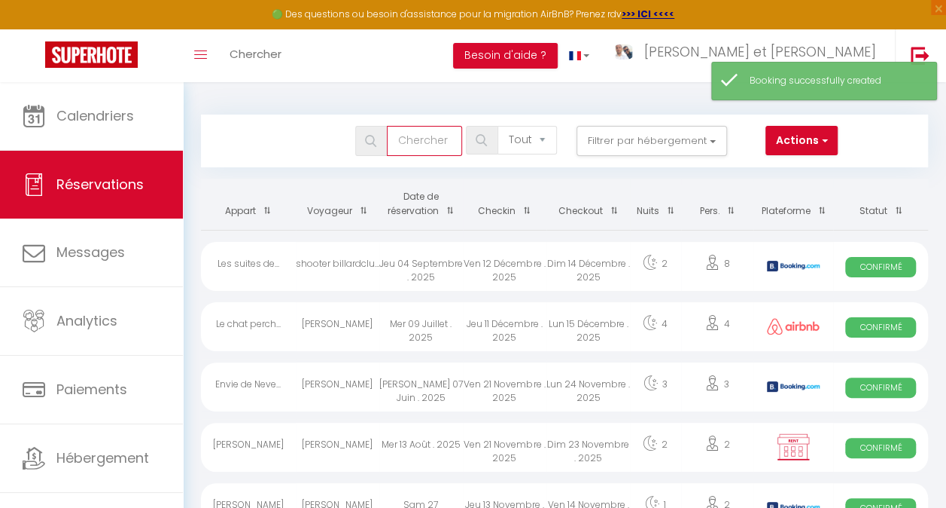
click at [424, 139] on input "text" at bounding box center [424, 141] width 75 height 30
type input "HRD"
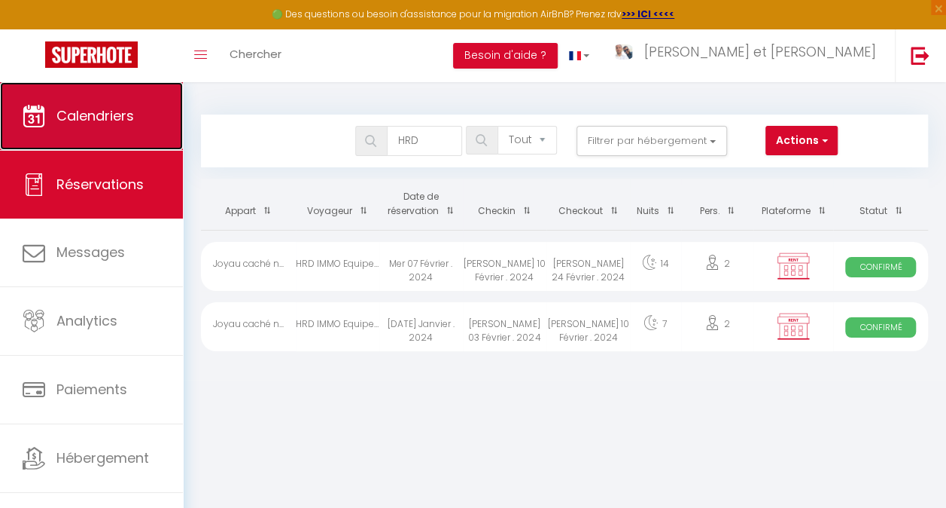
click at [113, 117] on span "Calendriers" at bounding box center [95, 115] width 78 height 19
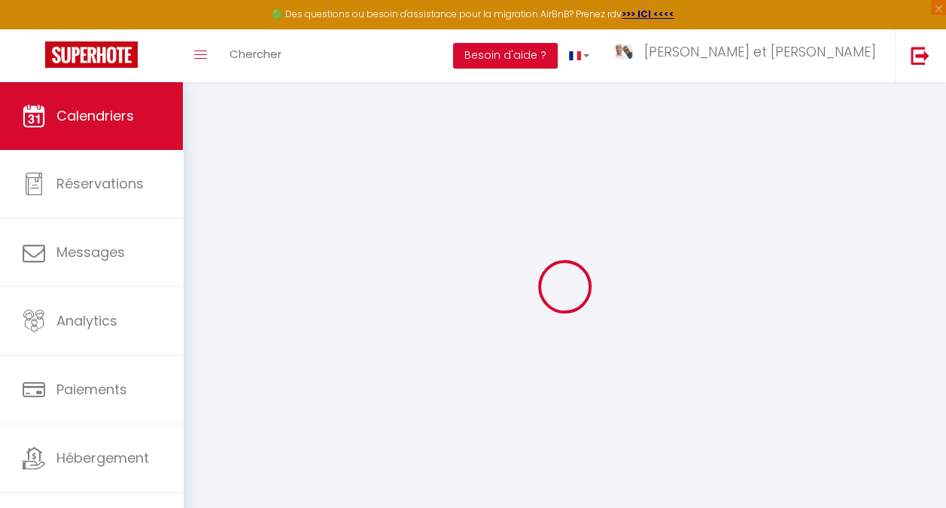
select select
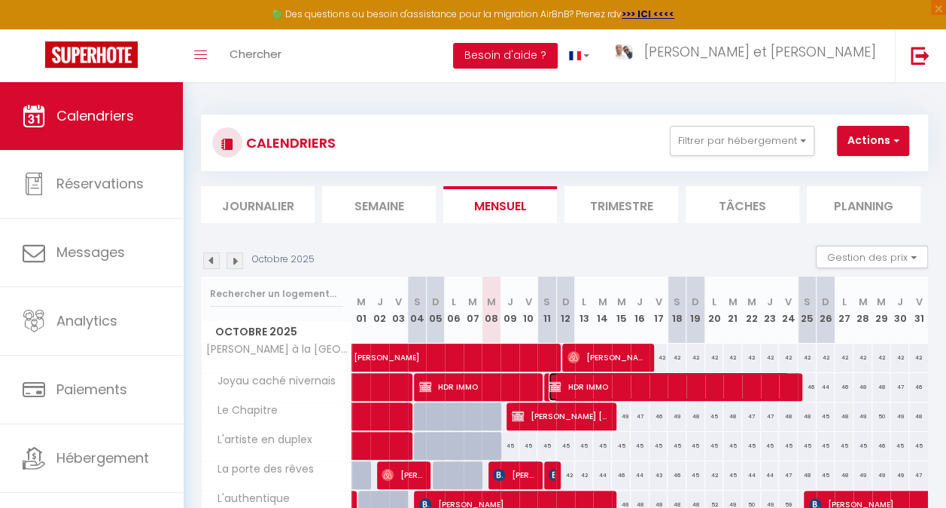
click at [596, 386] on span "HDR IMMO" at bounding box center [669, 386] width 241 height 29
select select "OK"
select select "KO"
select select "0"
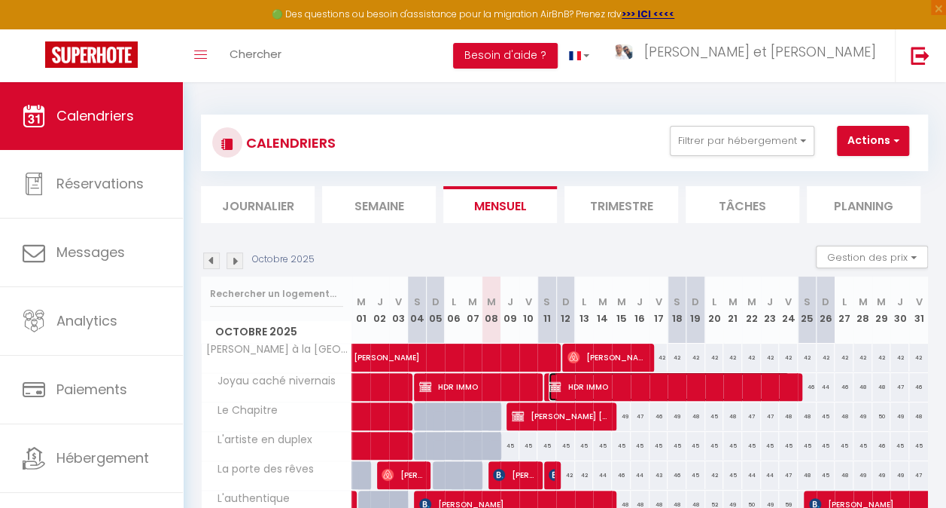
select select "0"
select select
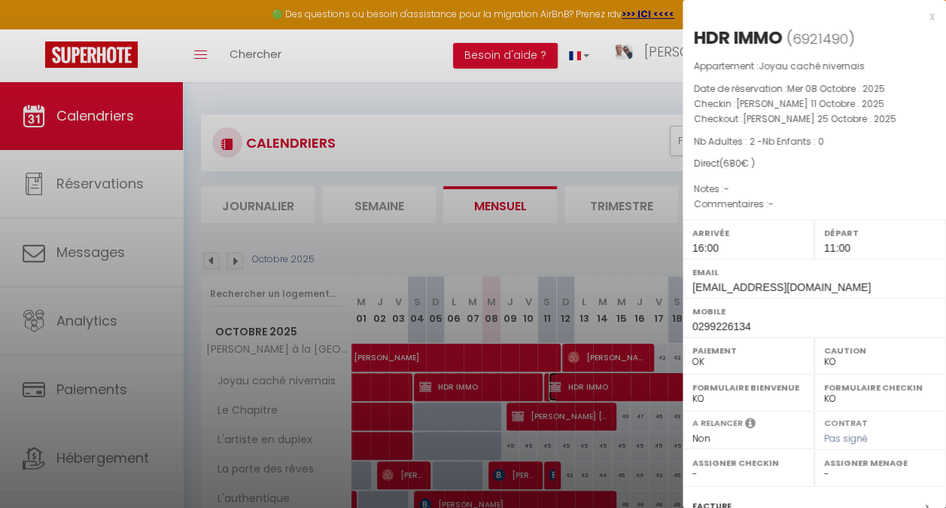
scroll to position [191, 0]
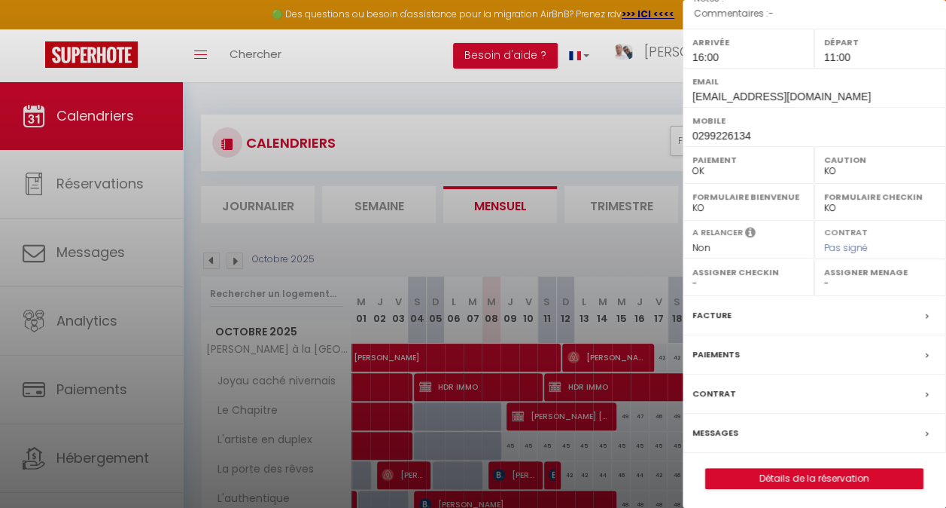
click at [746, 167] on select "OK KO" at bounding box center [749, 171] width 112 height 14
select select "KO"
click at [693, 164] on select "OK KO" at bounding box center [749, 171] width 112 height 14
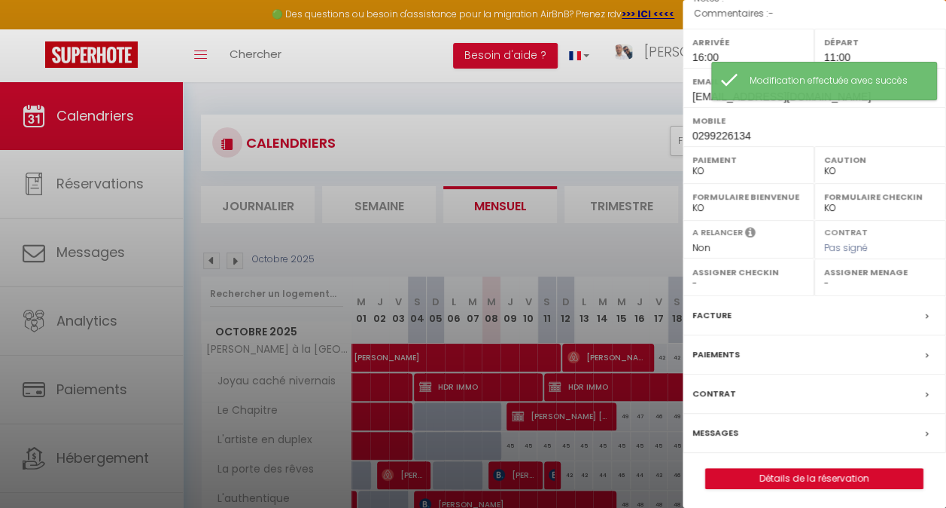
click at [724, 313] on label "Facture" at bounding box center [712, 315] width 39 height 16
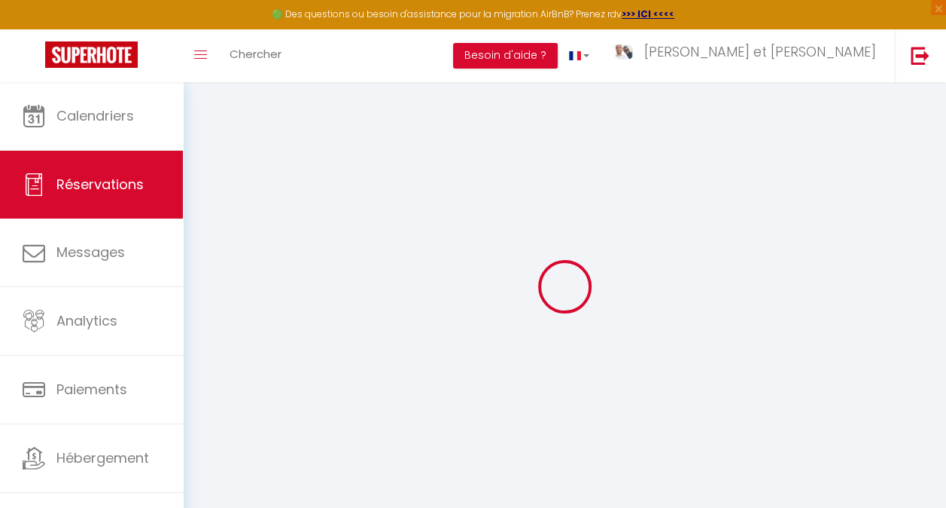
type input "HDR"
type input "IMMO"
type input "[EMAIL_ADDRESS][DOMAIN_NAME]"
type input "0299226134"
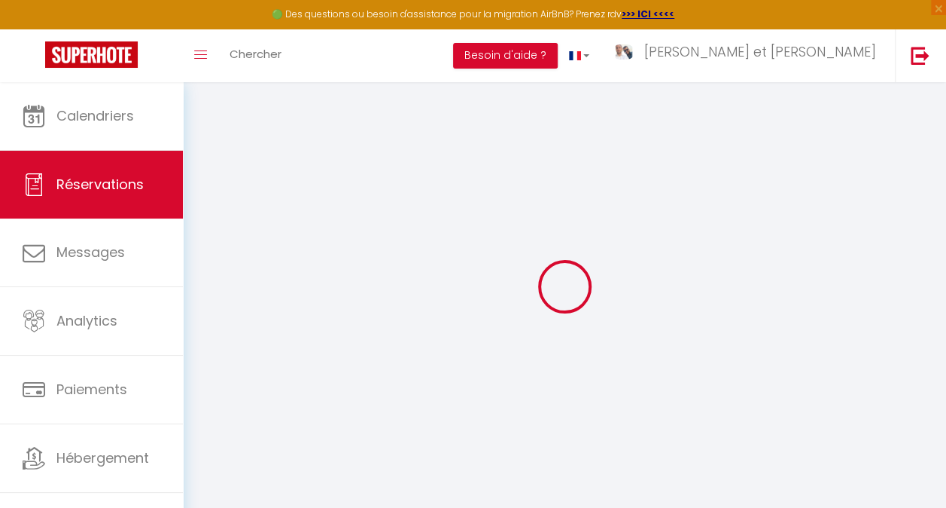
type input "35770"
type input "VERN-SUR-SEICHE"
select select "FR"
select select "15854"
select select "1"
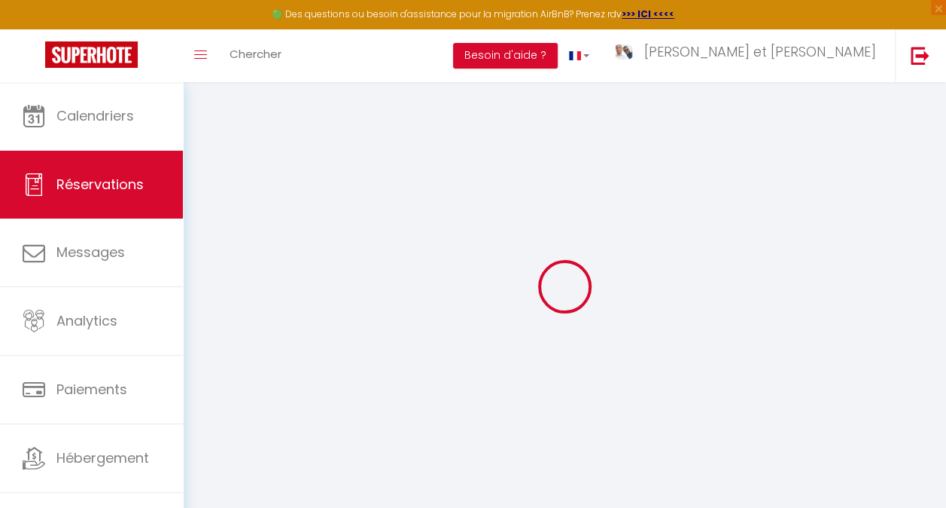
type input "[PERSON_NAME] 11 Octobre 2025"
select select
type input "[PERSON_NAME] 25 Octobre 2025"
select select
type input "2"
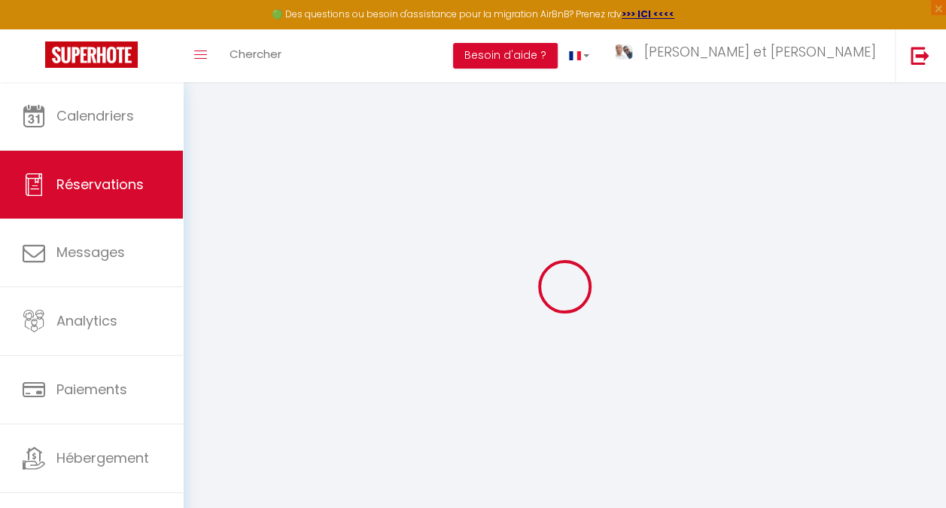
select select "10"
select select
type input "680"
checkbox input "false"
type input "680"
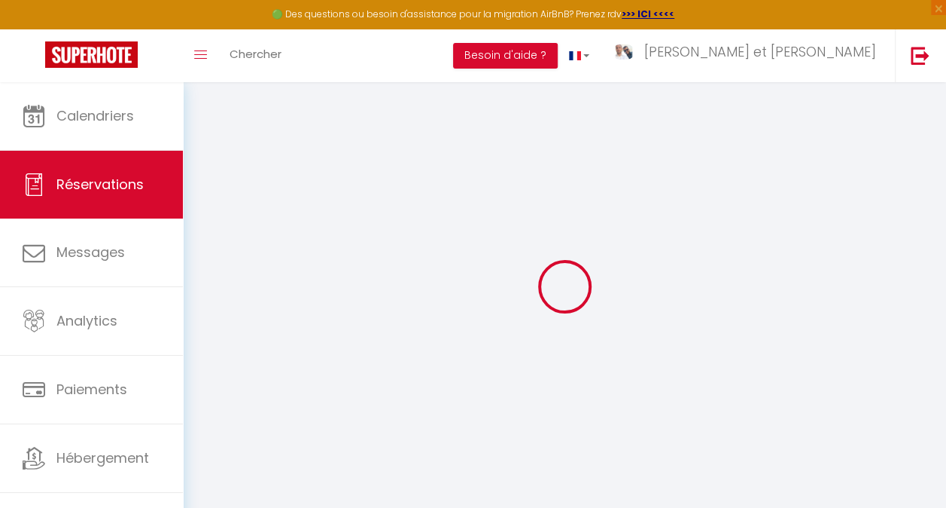
type input "0"
select select
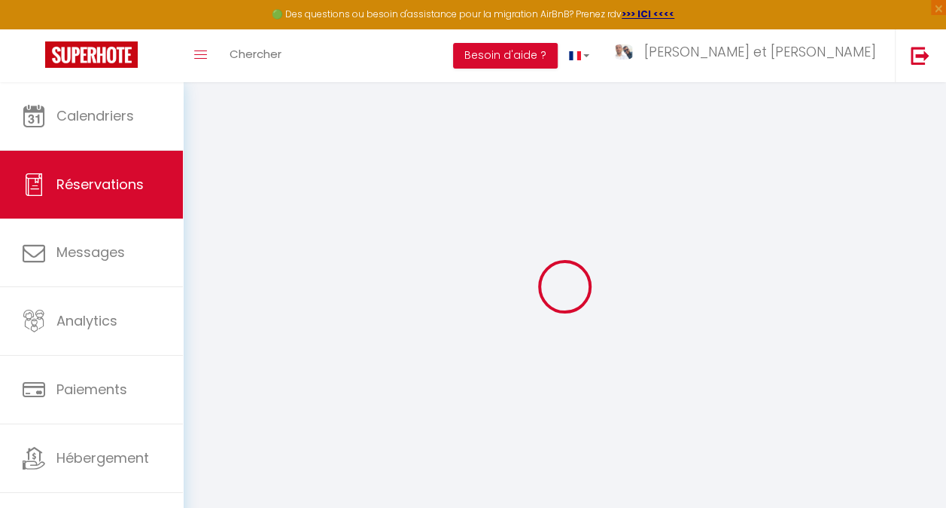
select select "14"
checkbox input "false"
select select
checkbox input "false"
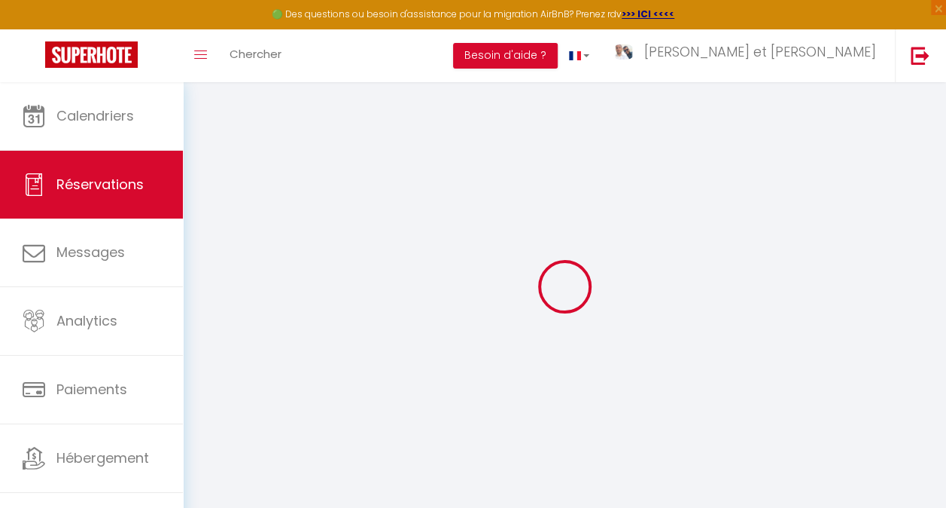
select select
checkbox input "false"
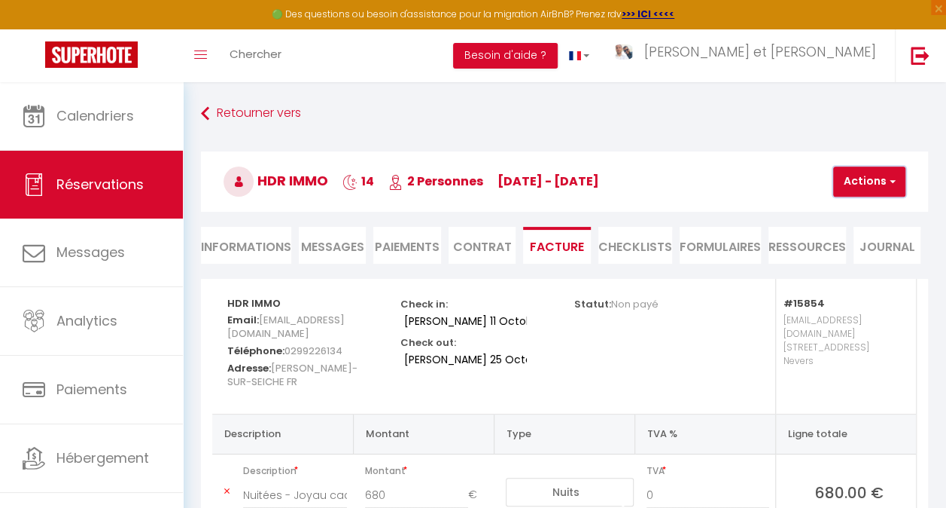
click at [867, 187] on button "Actions" at bounding box center [870, 181] width 72 height 30
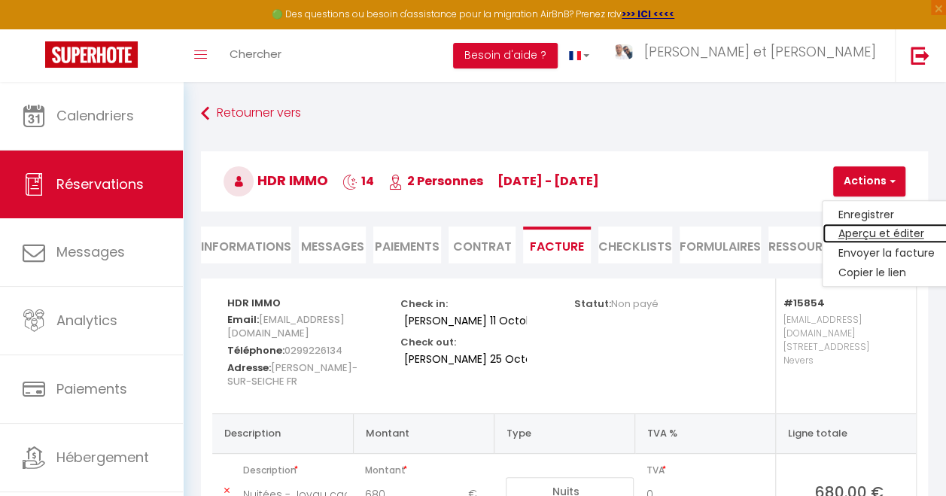
click at [854, 233] on link "Aperçu et éditer" at bounding box center [886, 234] width 127 height 20
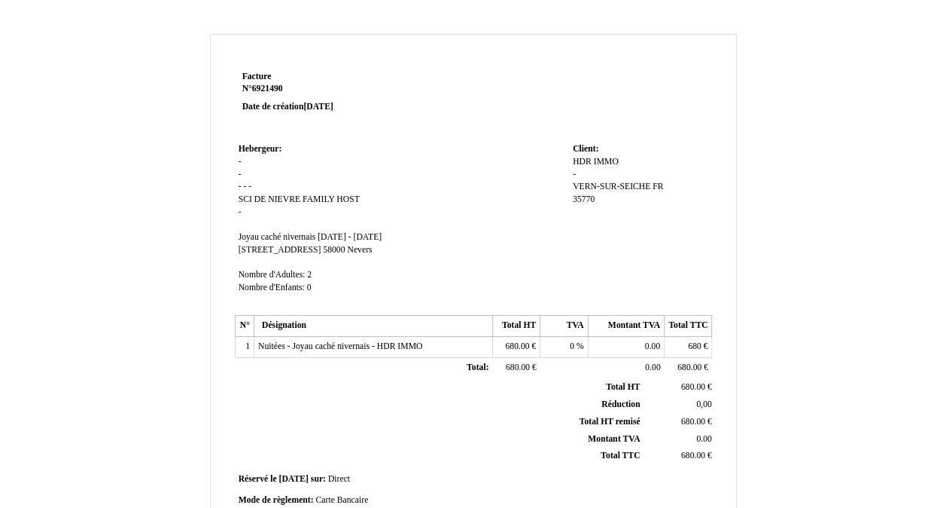
scroll to position [401, 0]
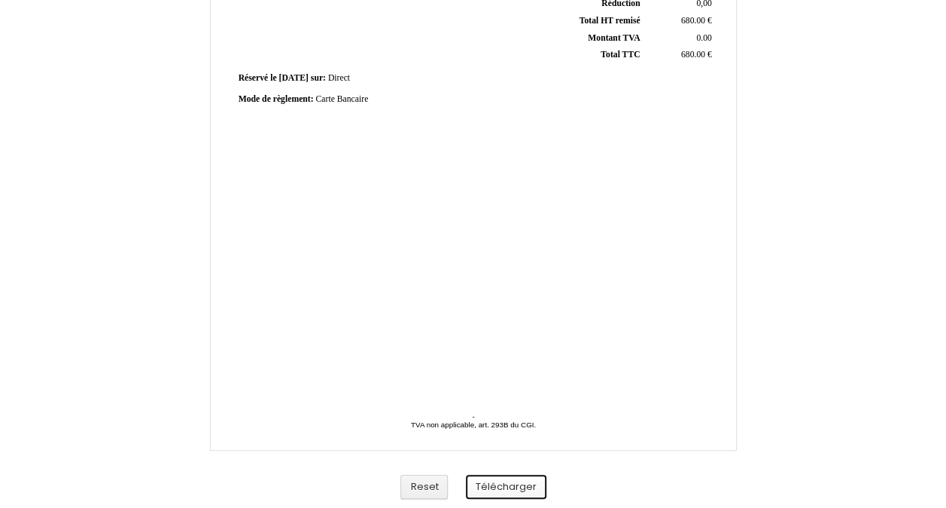
click at [505, 488] on button "Télécharger" at bounding box center [506, 486] width 81 height 25
